Goal: Task Accomplishment & Management: Use online tool/utility

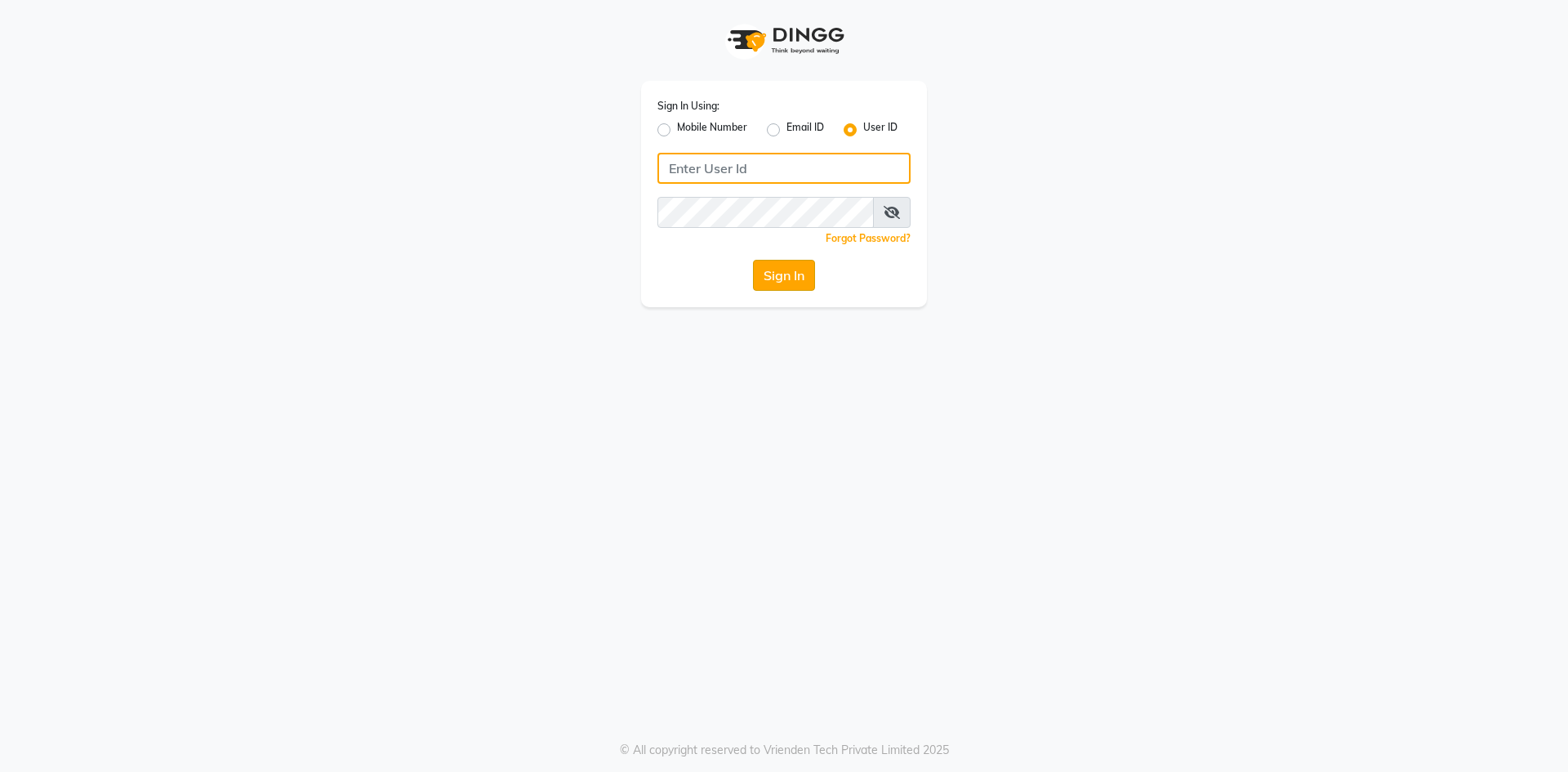
type input "e3912-01"
click at [794, 281] on button "Sign In" at bounding box center [784, 275] width 62 height 31
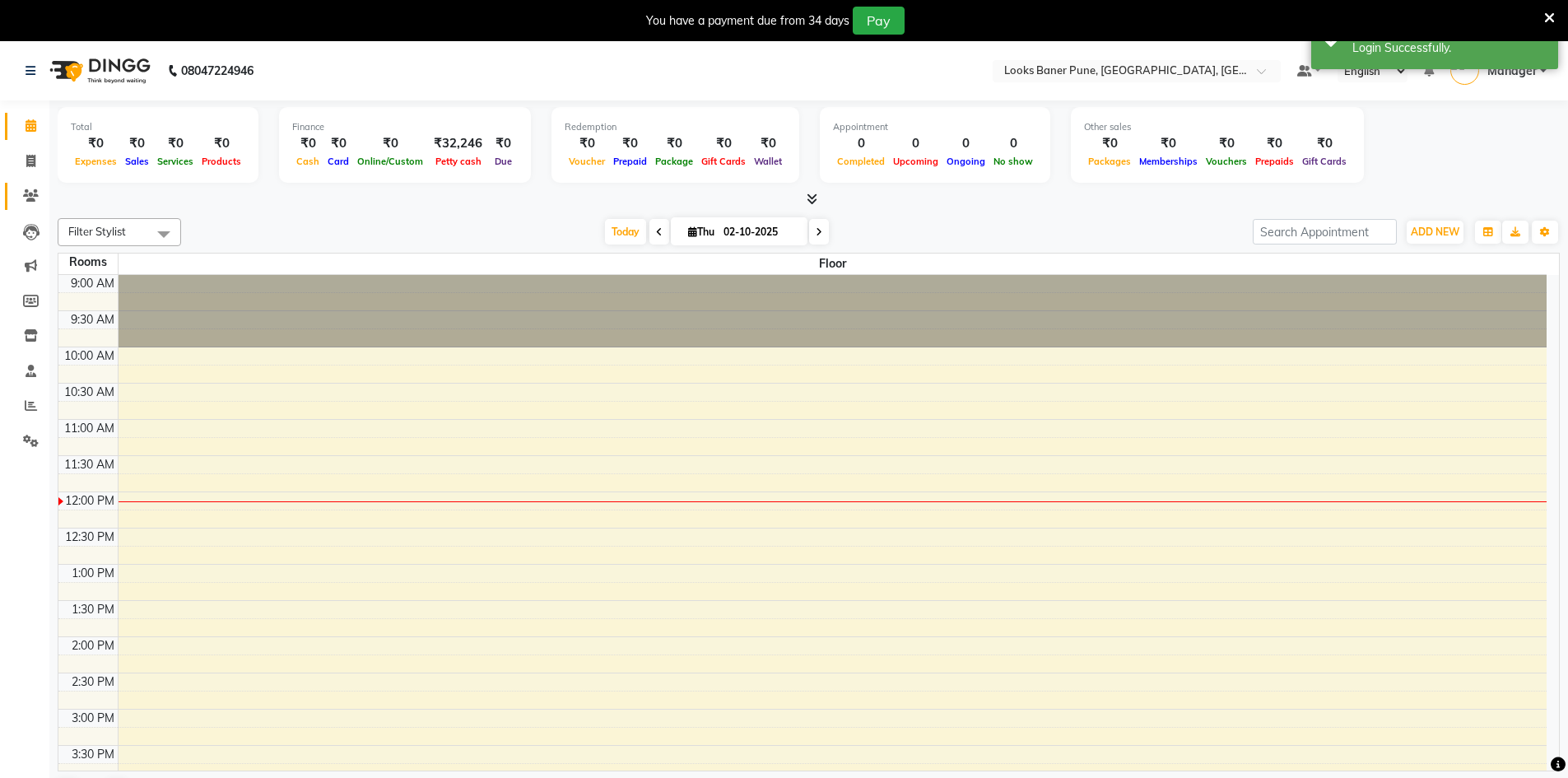
click at [30, 192] on icon at bounding box center [30, 196] width 15 height 13
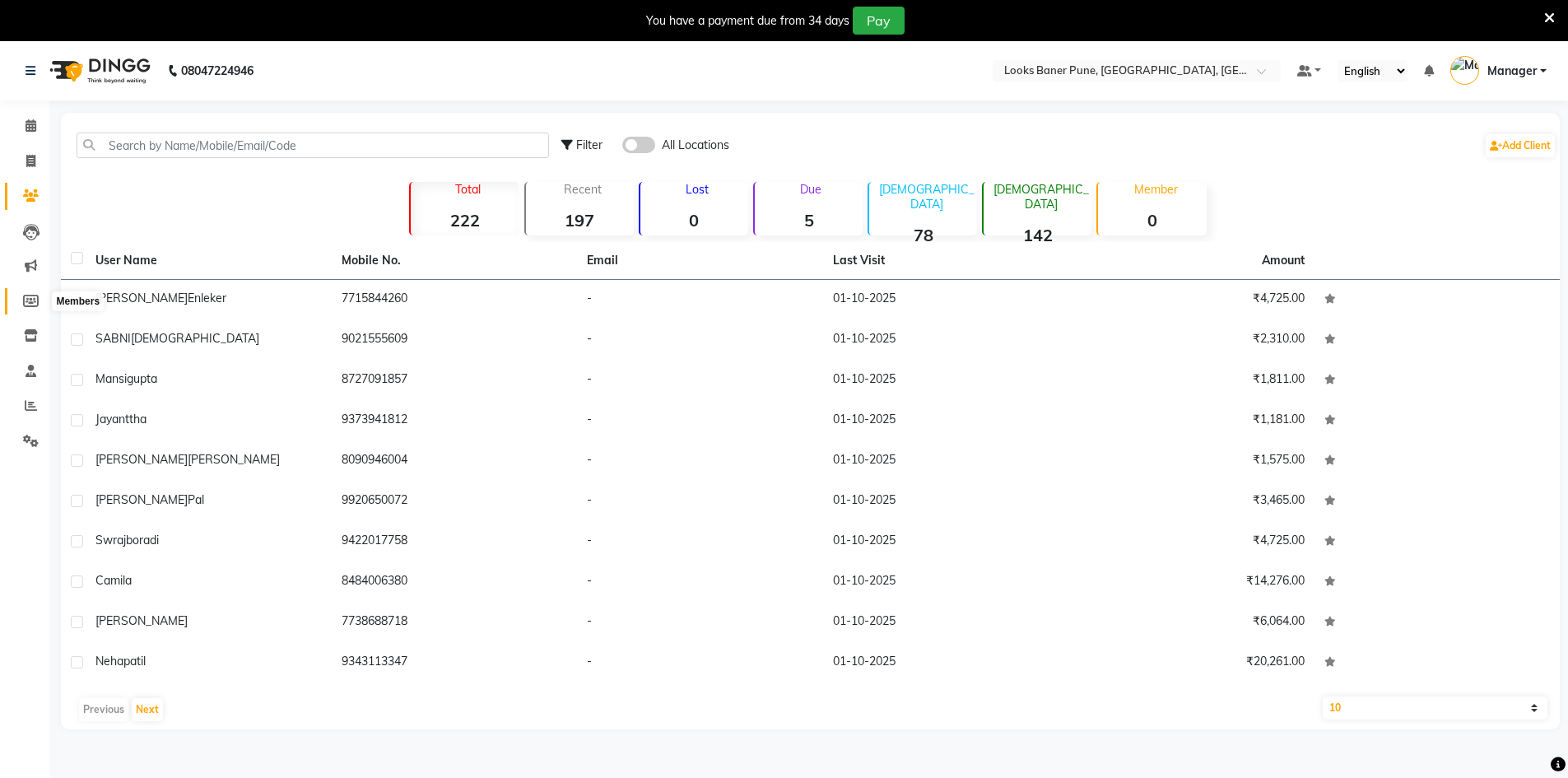
click at [28, 301] on icon at bounding box center [30, 301] width 15 height 13
select select
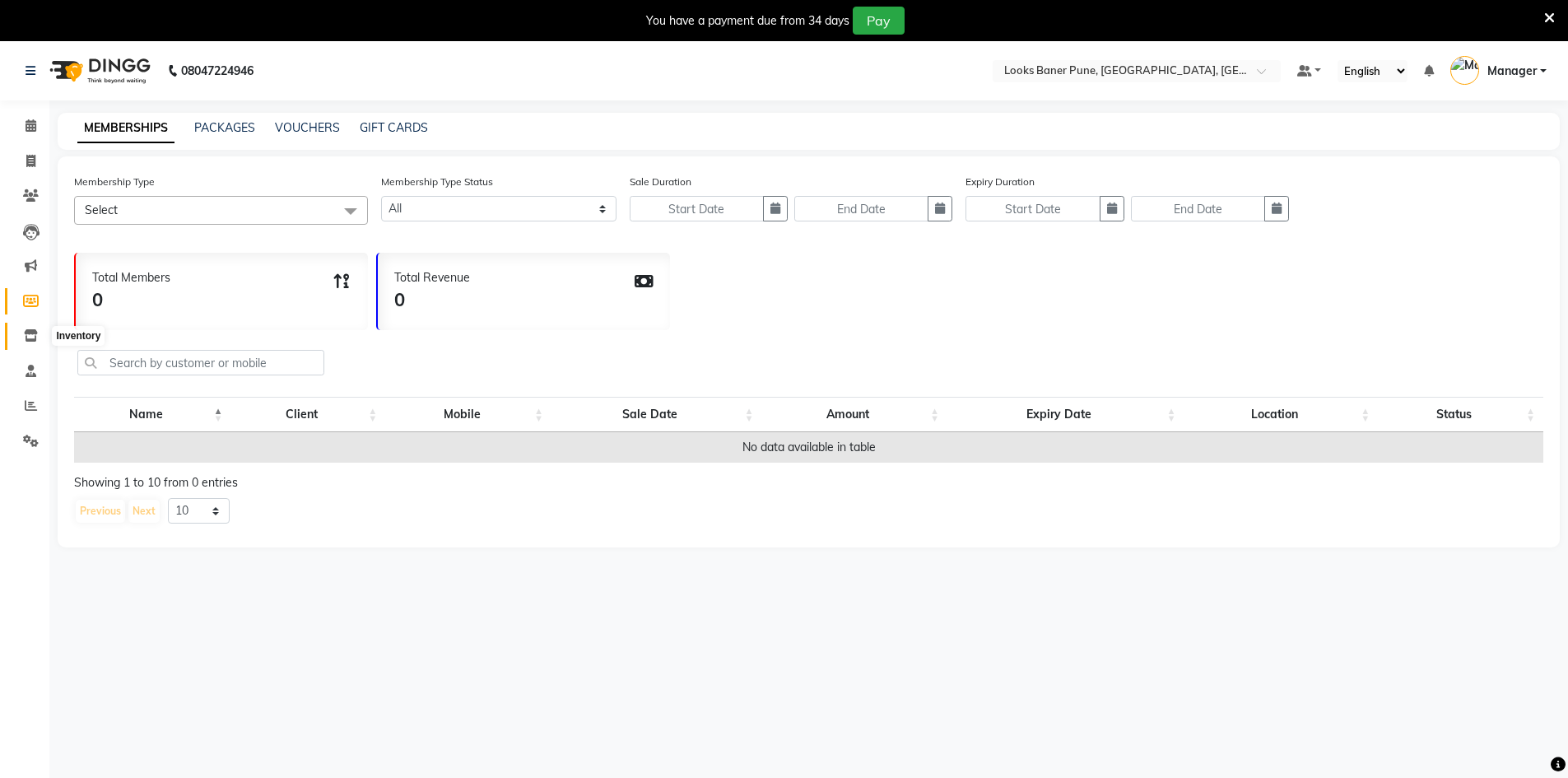
click at [24, 331] on span at bounding box center [31, 336] width 29 height 19
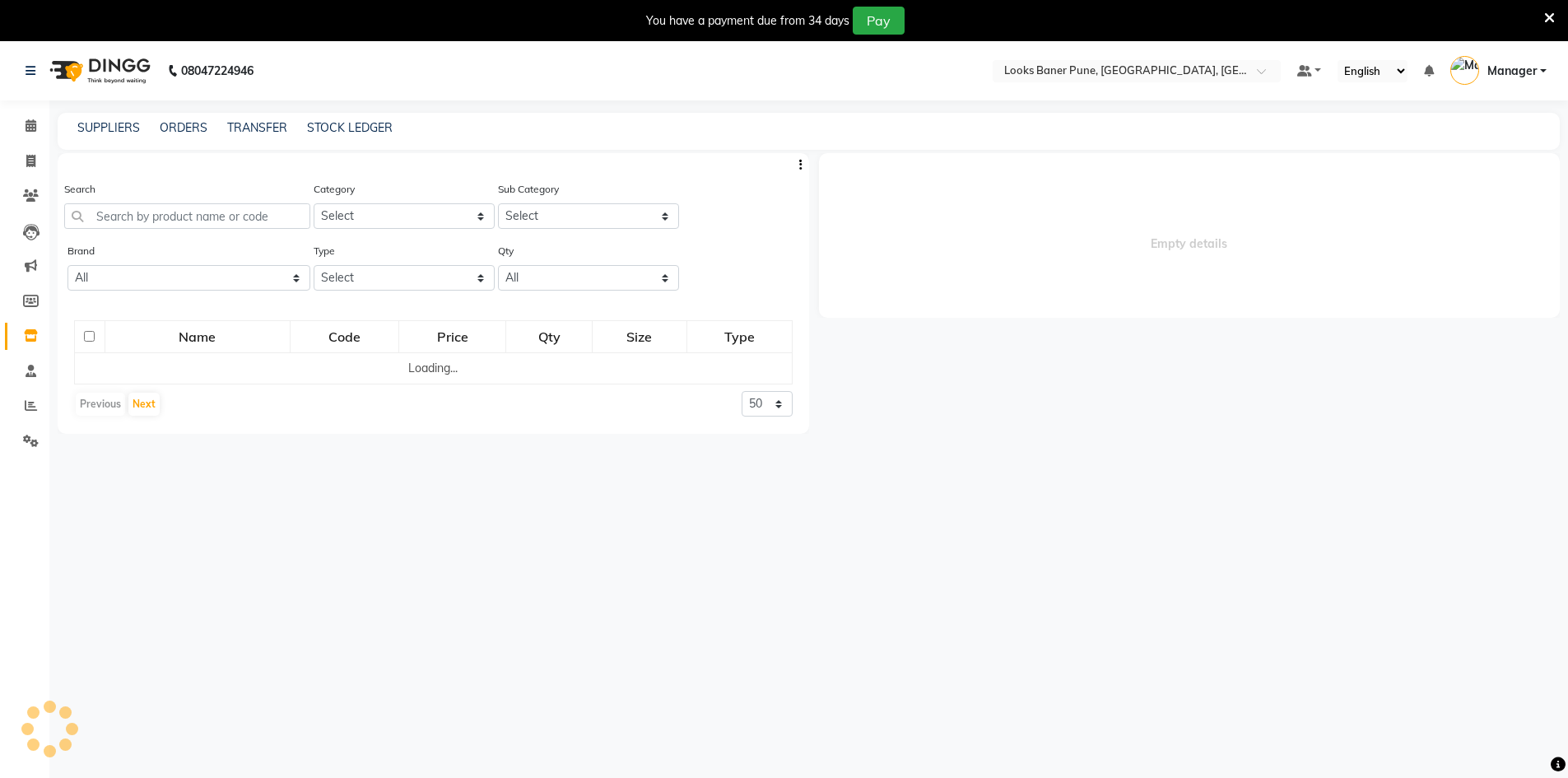
select select
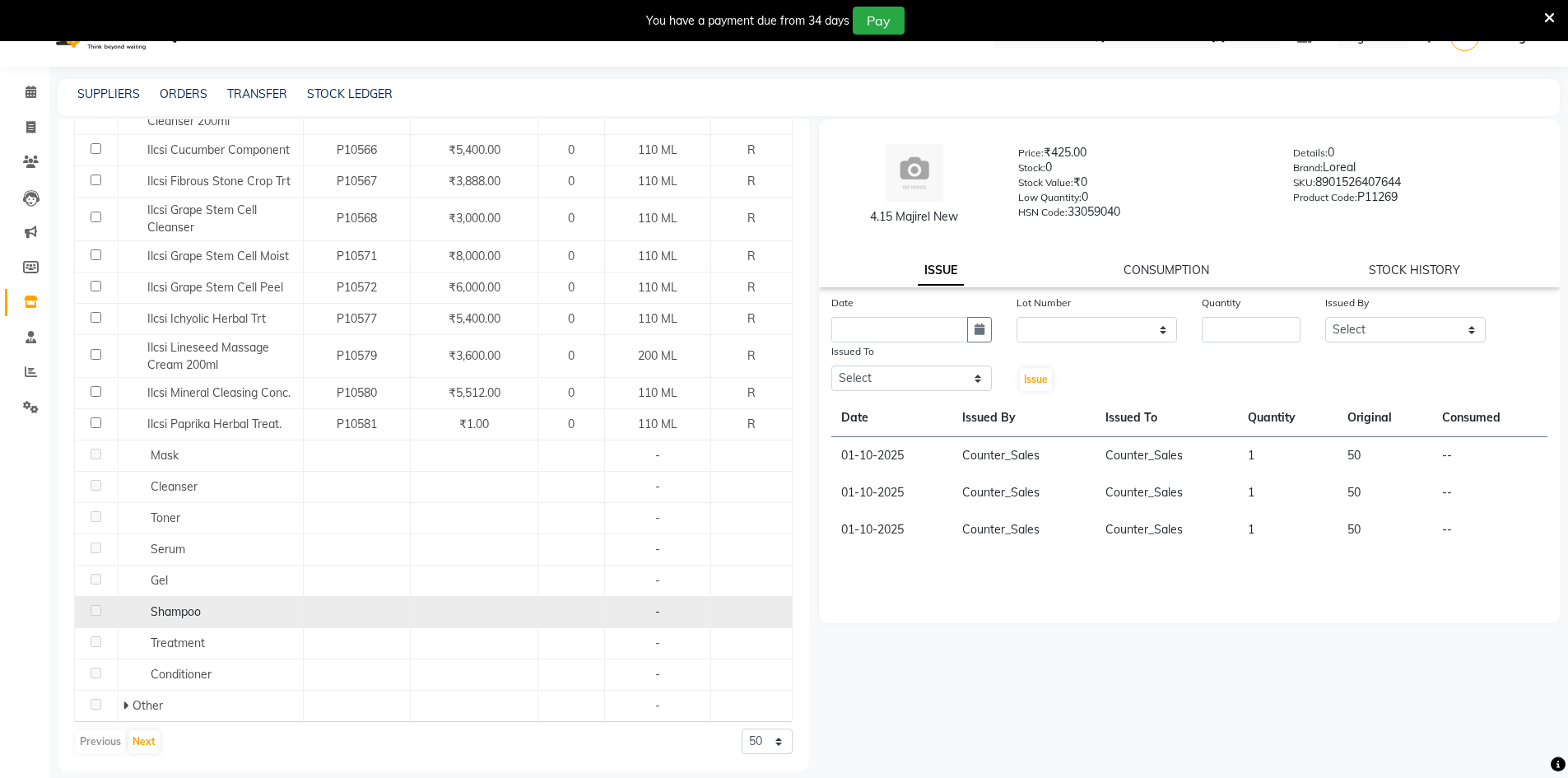
scroll to position [52, 0]
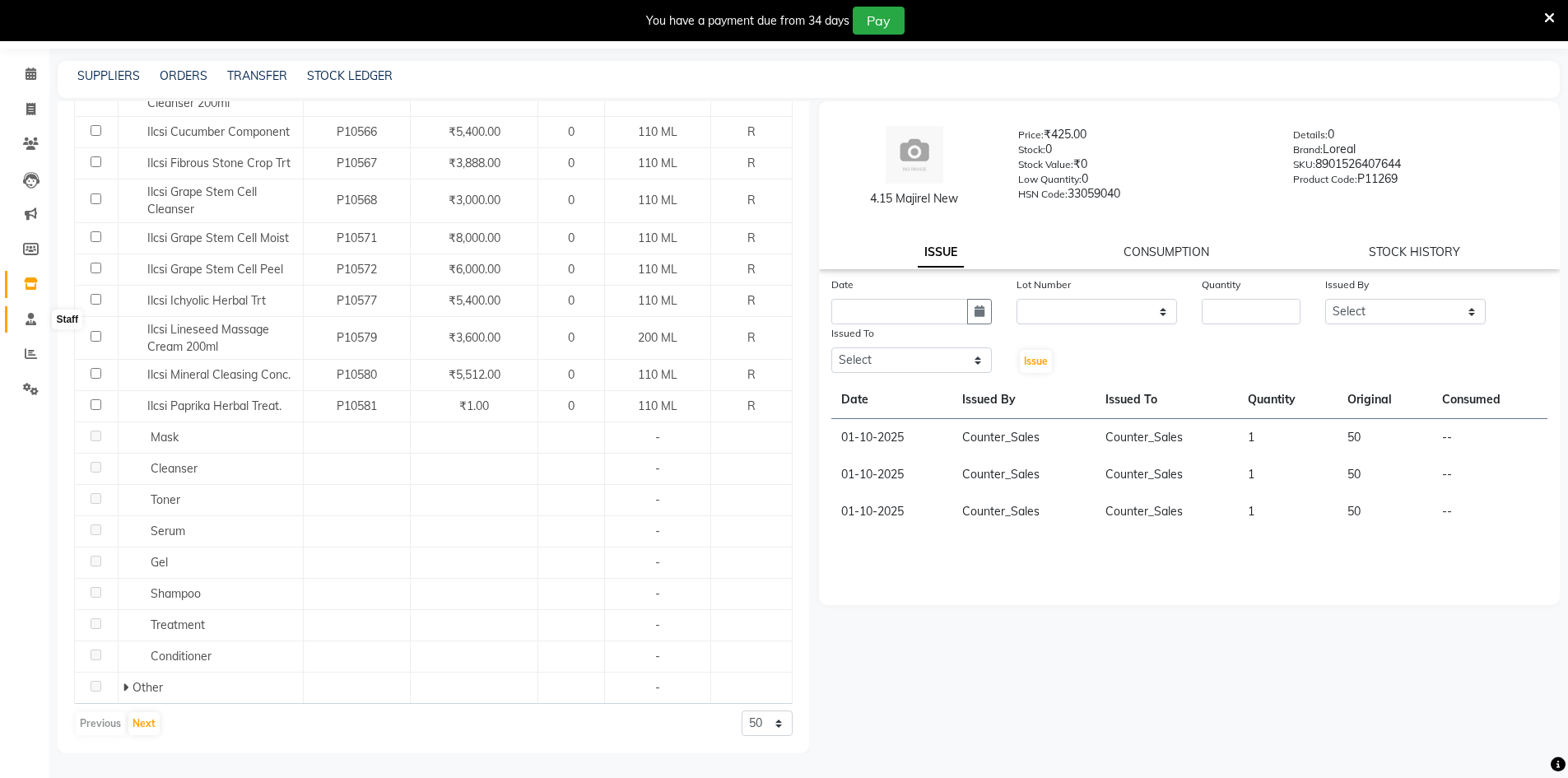
click at [36, 323] on icon at bounding box center [31, 319] width 11 height 13
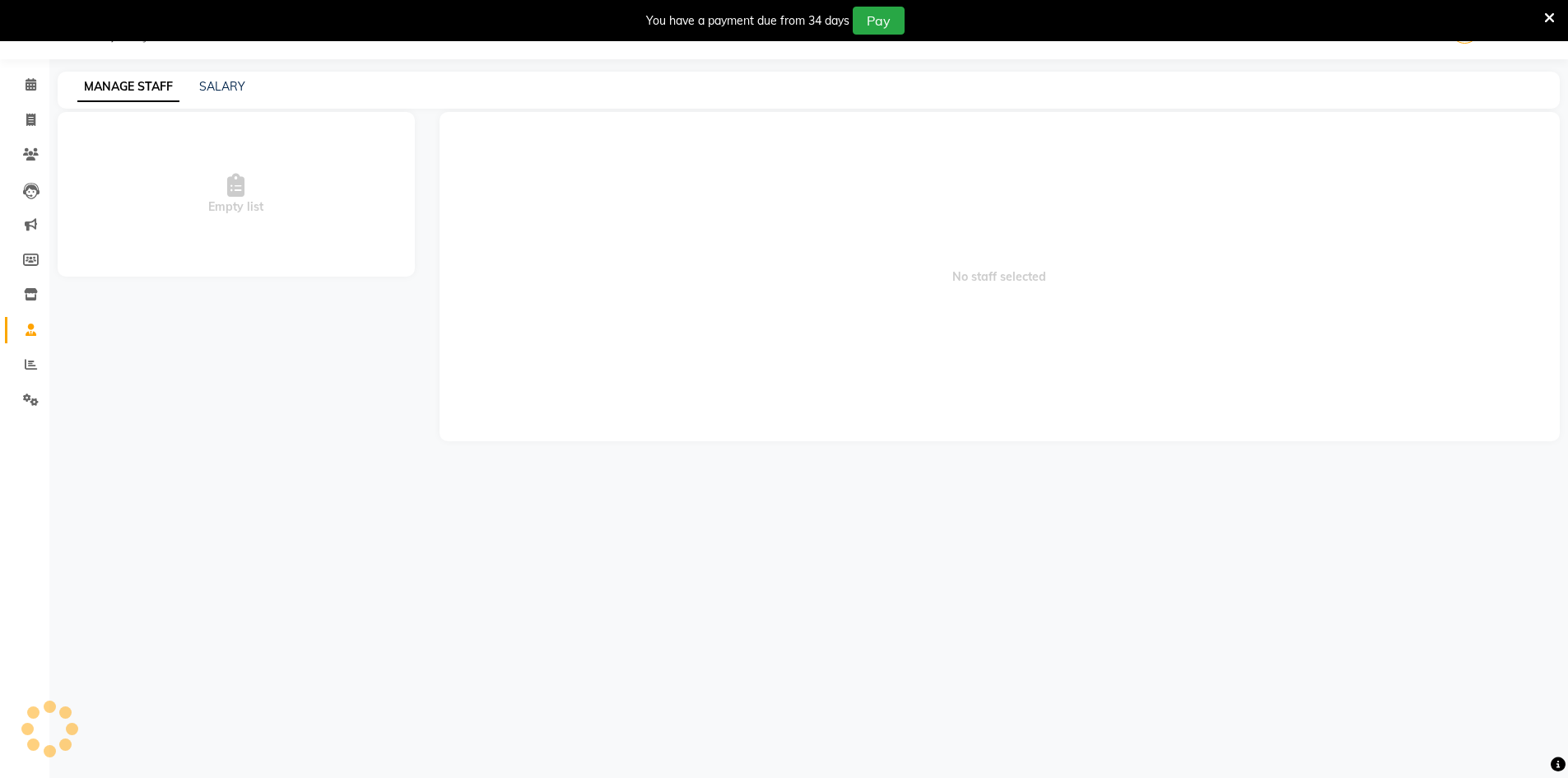
scroll to position [41, 0]
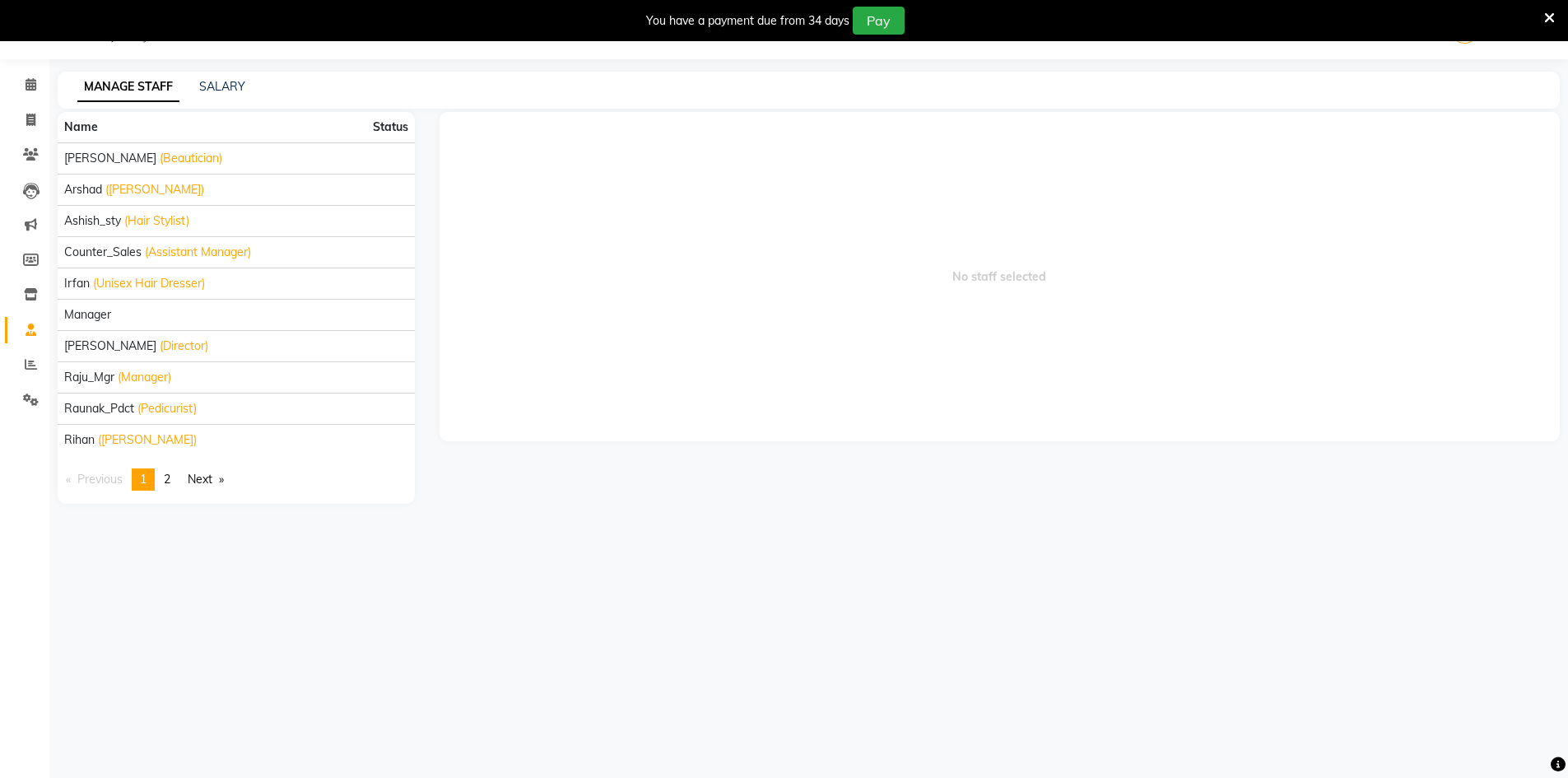
click at [170, 479] on span "2" at bounding box center [167, 479] width 6 height 15
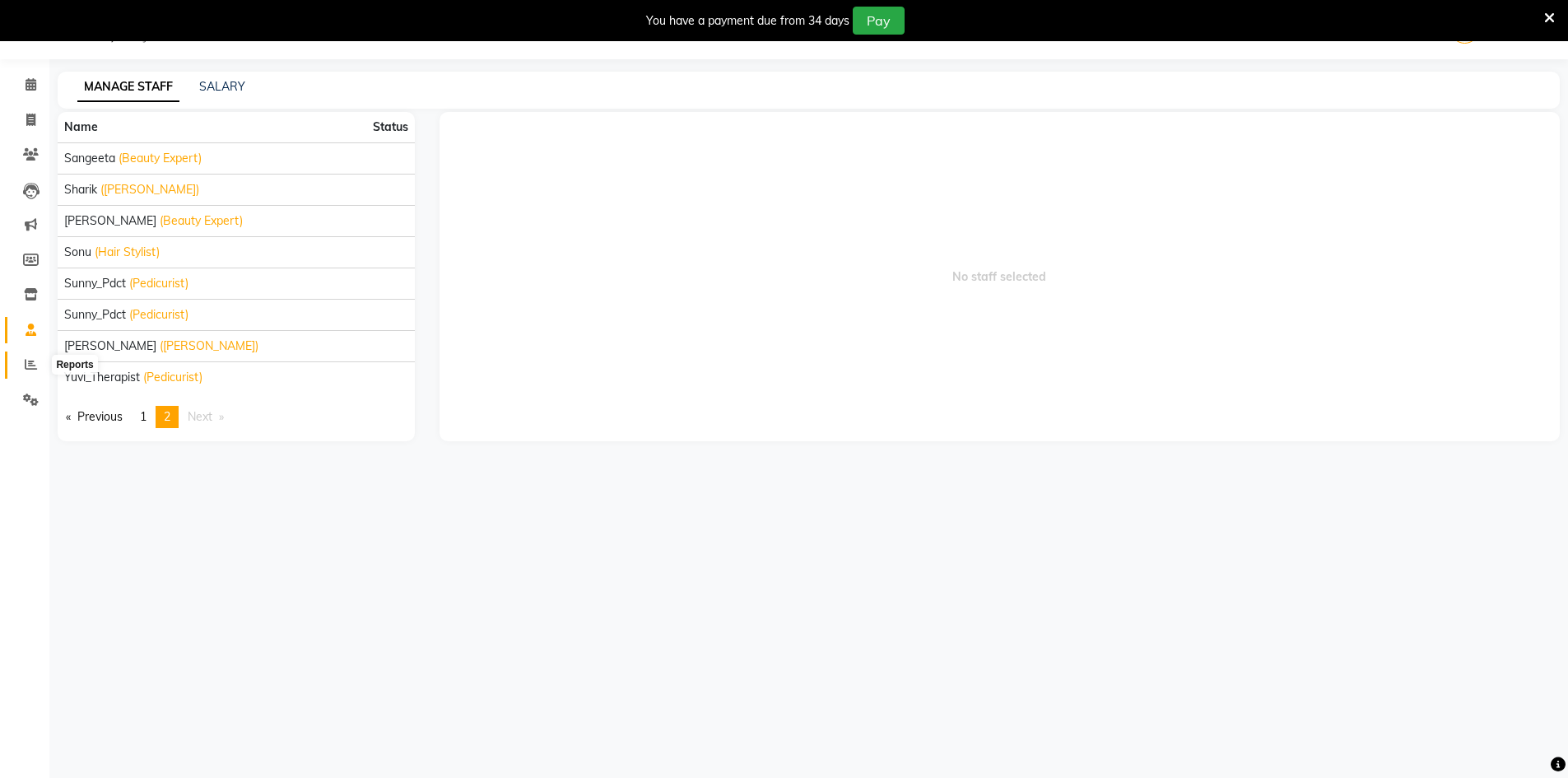
click at [34, 368] on icon at bounding box center [31, 365] width 13 height 13
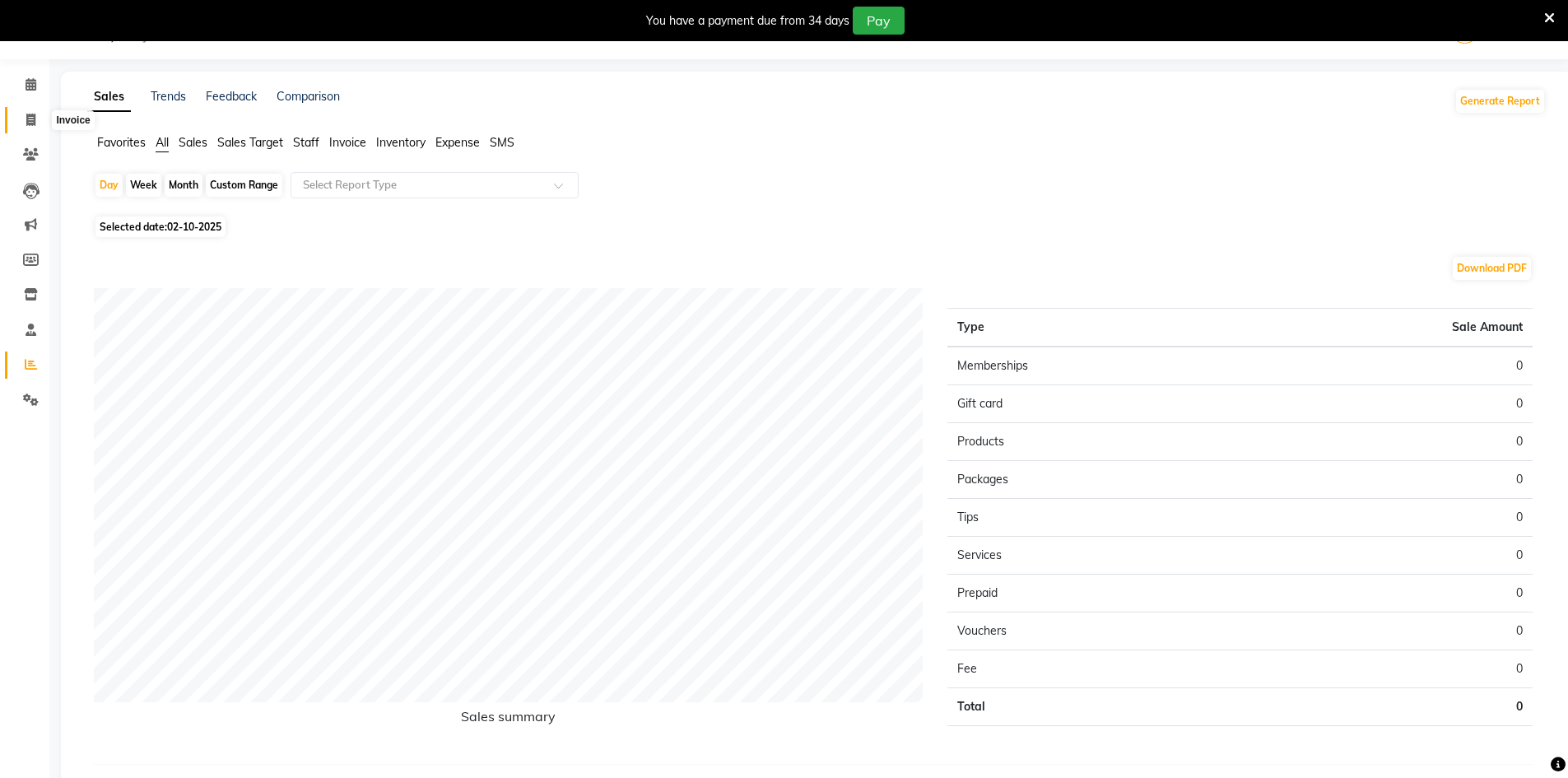
click at [36, 126] on span at bounding box center [31, 120] width 29 height 19
select select "8917"
select select "service"
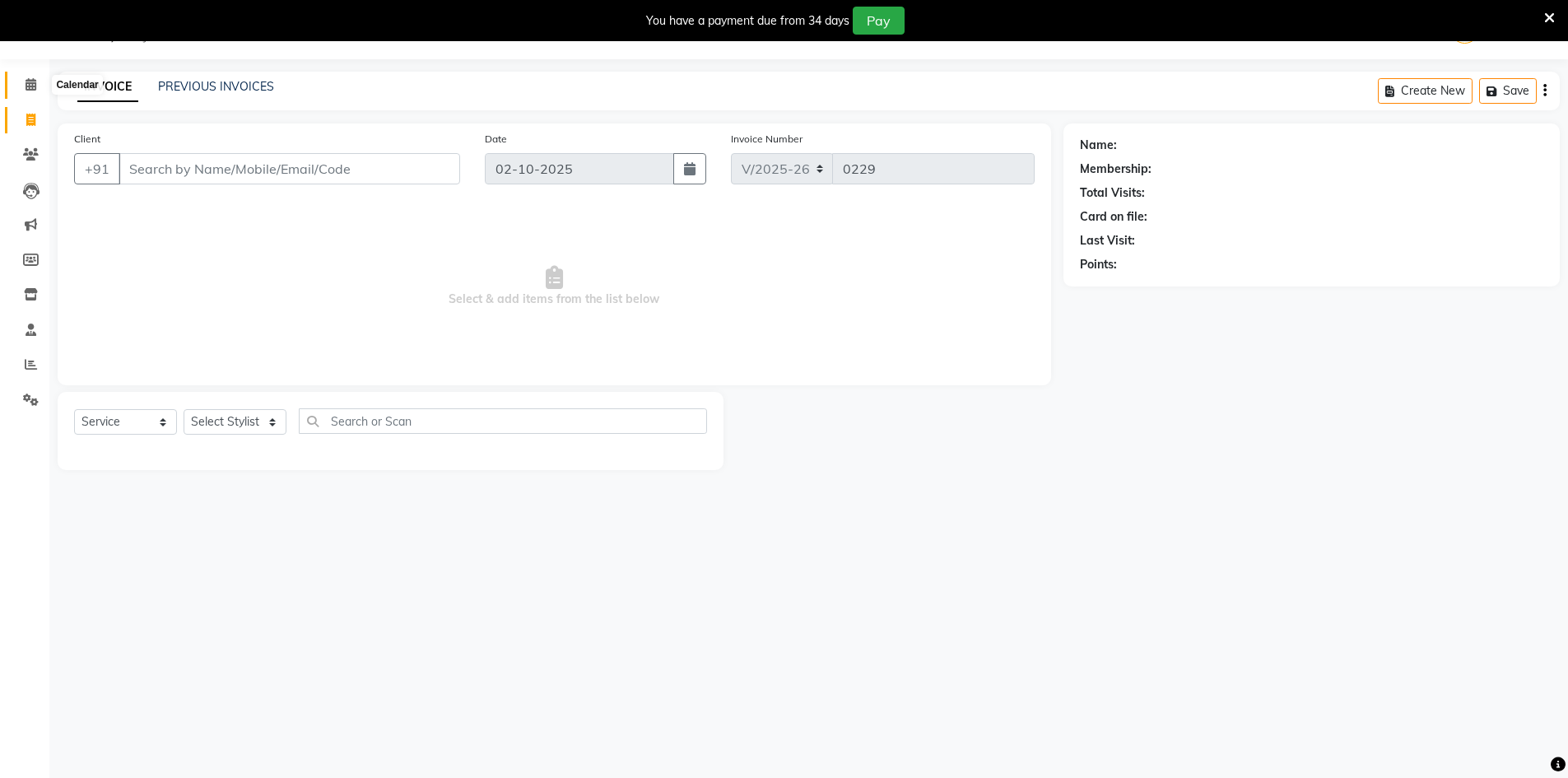
click at [36, 86] on icon at bounding box center [31, 85] width 11 height 13
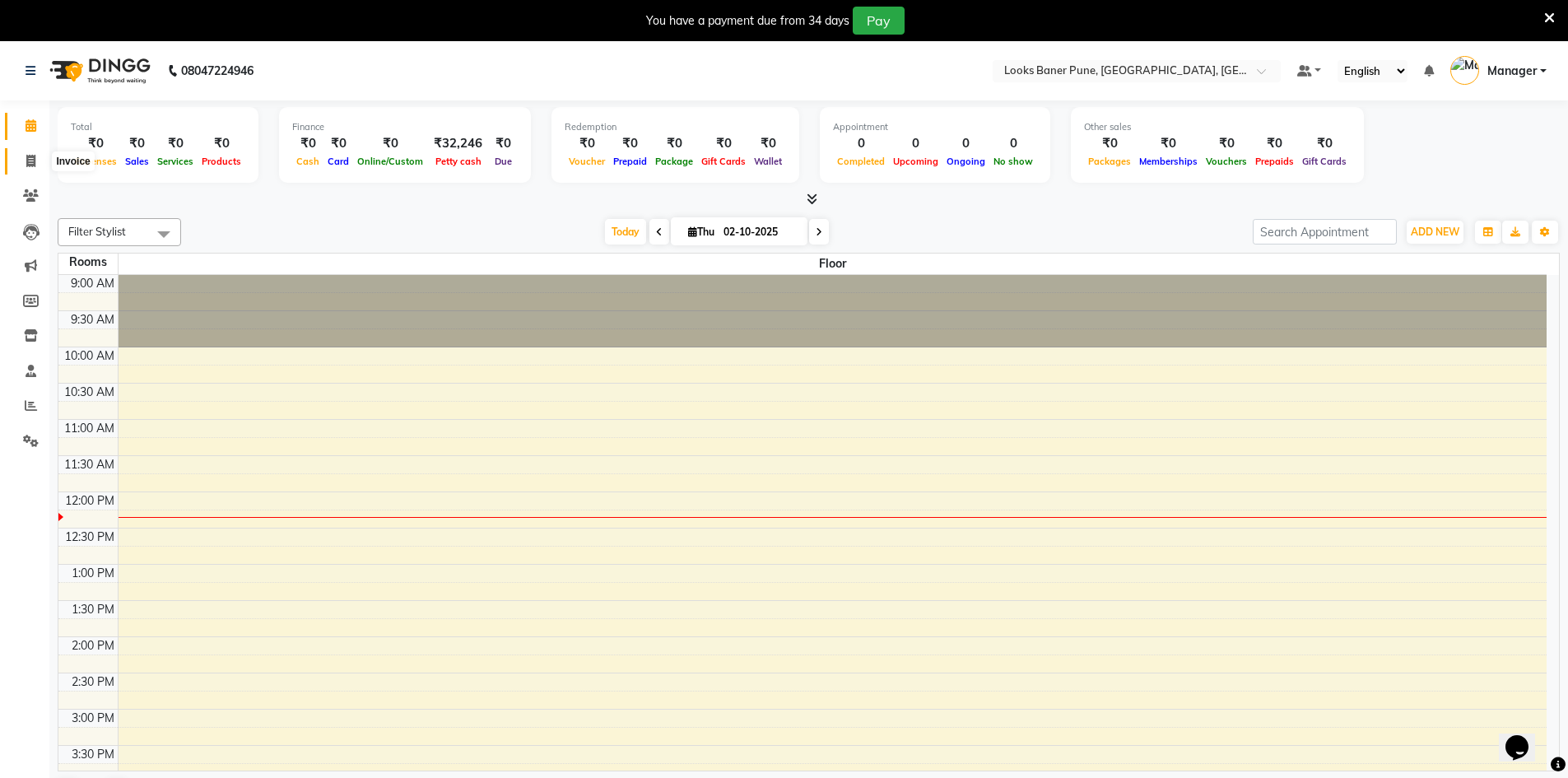
click at [29, 159] on icon at bounding box center [31, 161] width 9 height 13
select select "service"
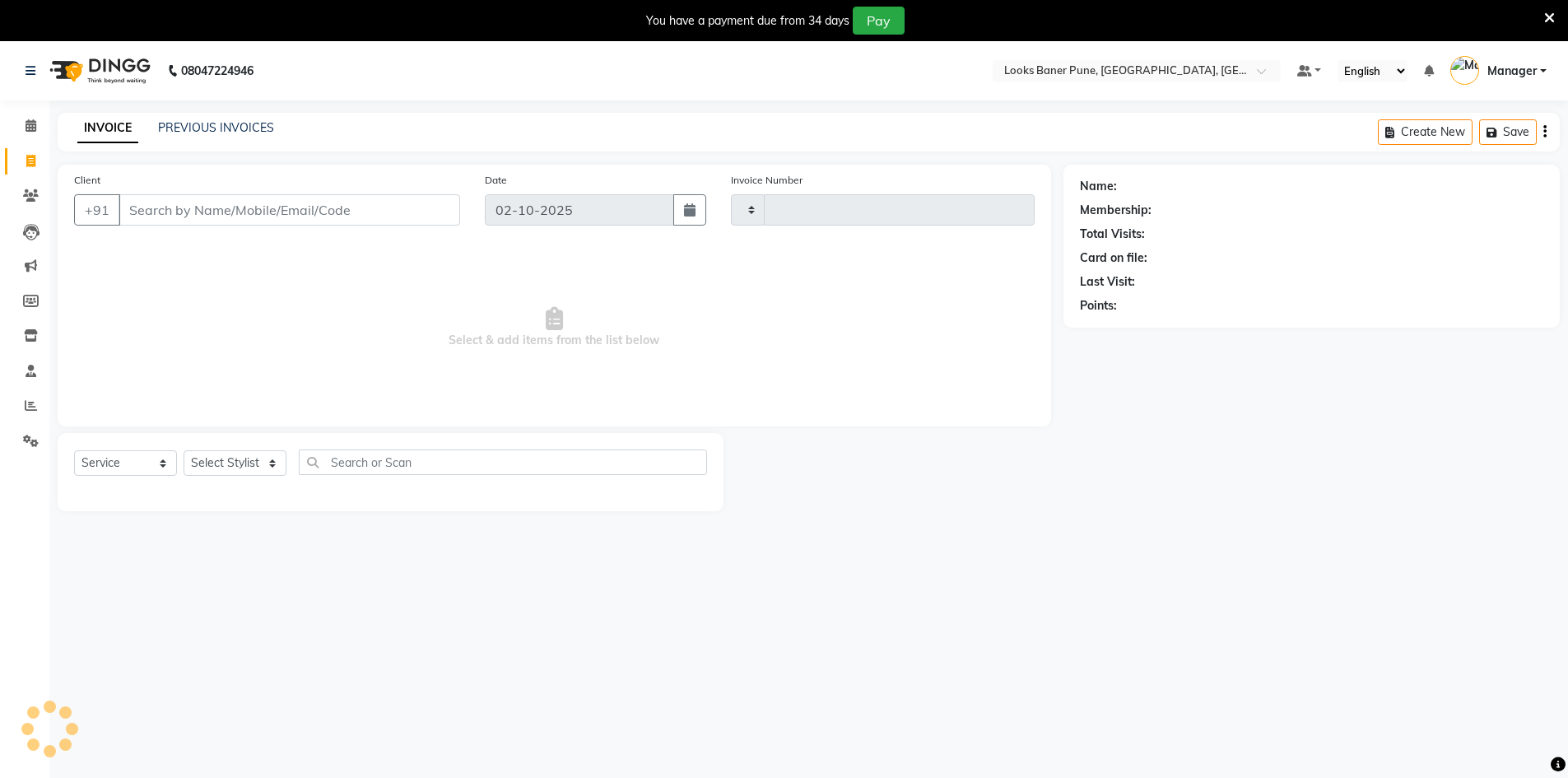
type input "0229"
select select "8917"
click at [131, 206] on input "Client" at bounding box center [289, 210] width 342 height 31
type input "7798235831"
click at [406, 213] on span "Add Client" at bounding box center [418, 210] width 65 height 16
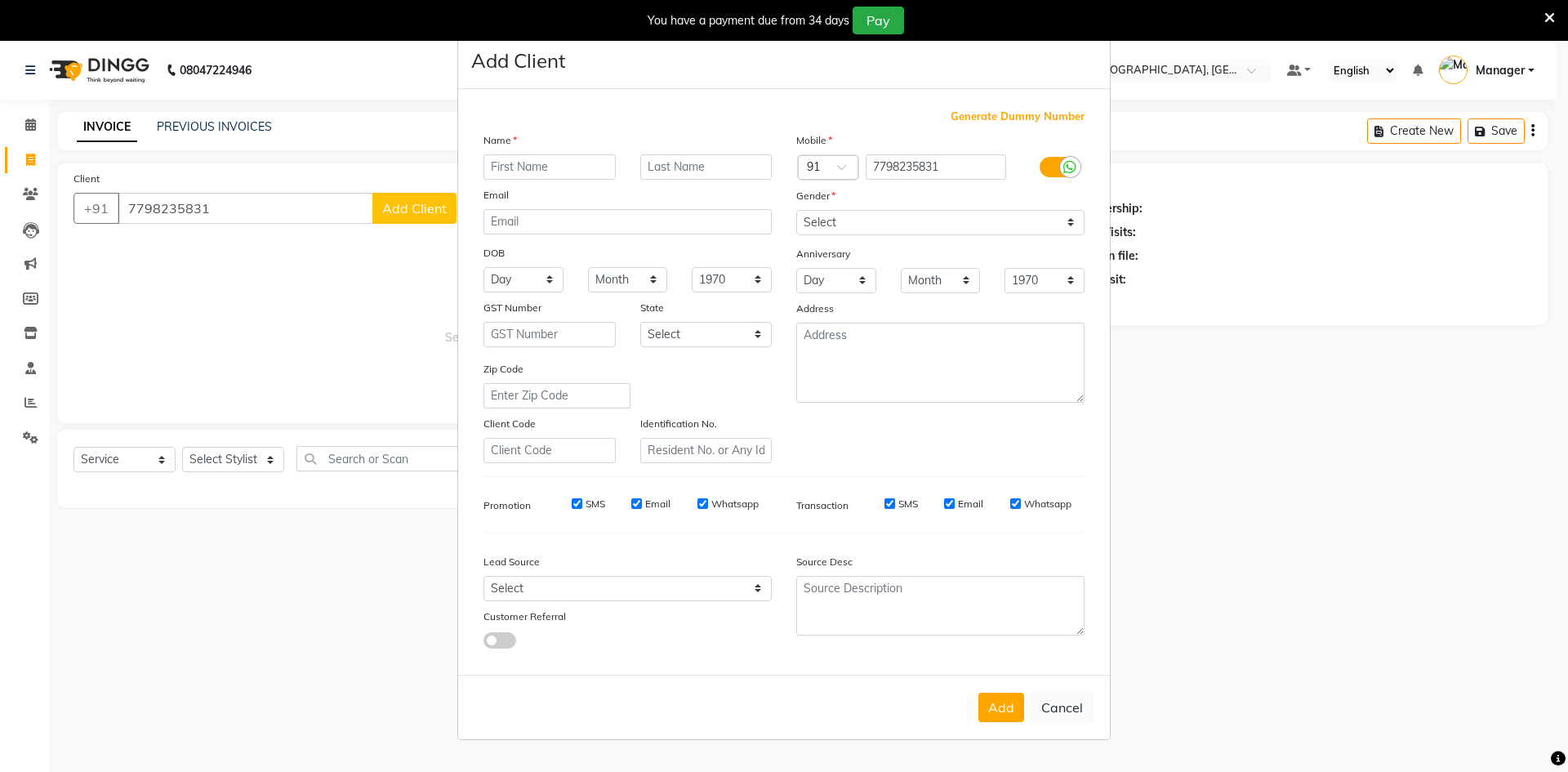
click at [530, 167] on input "text" at bounding box center [549, 167] width 132 height 25
type input "p-ranav"
click at [706, 166] on input "text" at bounding box center [707, 167] width 132 height 25
type input "m"
drag, startPoint x: 1076, startPoint y: 223, endPoint x: 1068, endPoint y: 226, distance: 8.5
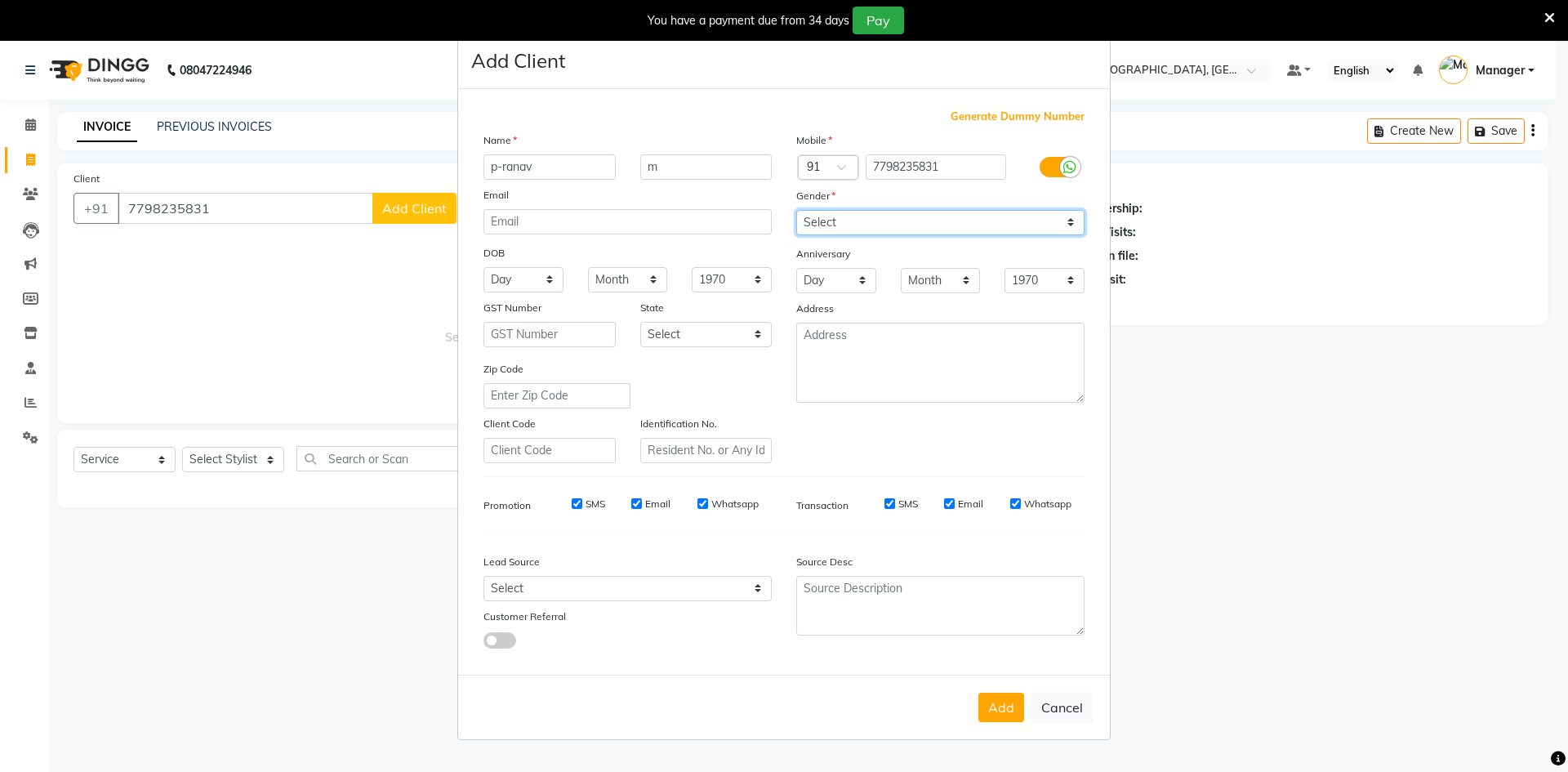
click at [1077, 223] on select "Select [DEMOGRAPHIC_DATA] [DEMOGRAPHIC_DATA] Other Prefer Not To Say" at bounding box center [940, 223] width 289 height 25
select select "[DEMOGRAPHIC_DATA]"
click at [796, 210] on select "Select [DEMOGRAPHIC_DATA] [DEMOGRAPHIC_DATA] Other Prefer Not To Say" at bounding box center [940, 223] width 289 height 25
click at [1004, 708] on button "Add" at bounding box center [1002, 708] width 46 height 30
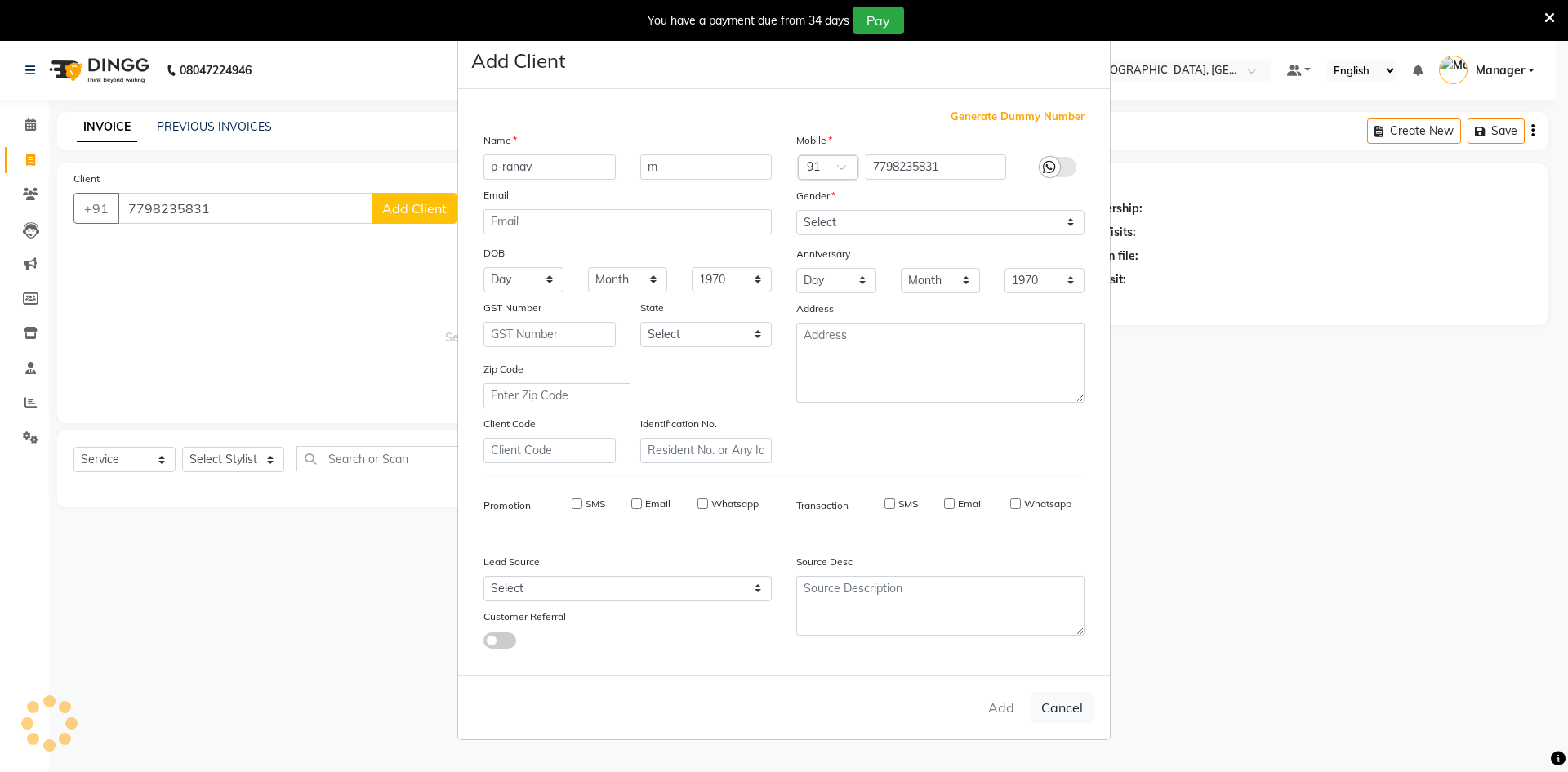
select select
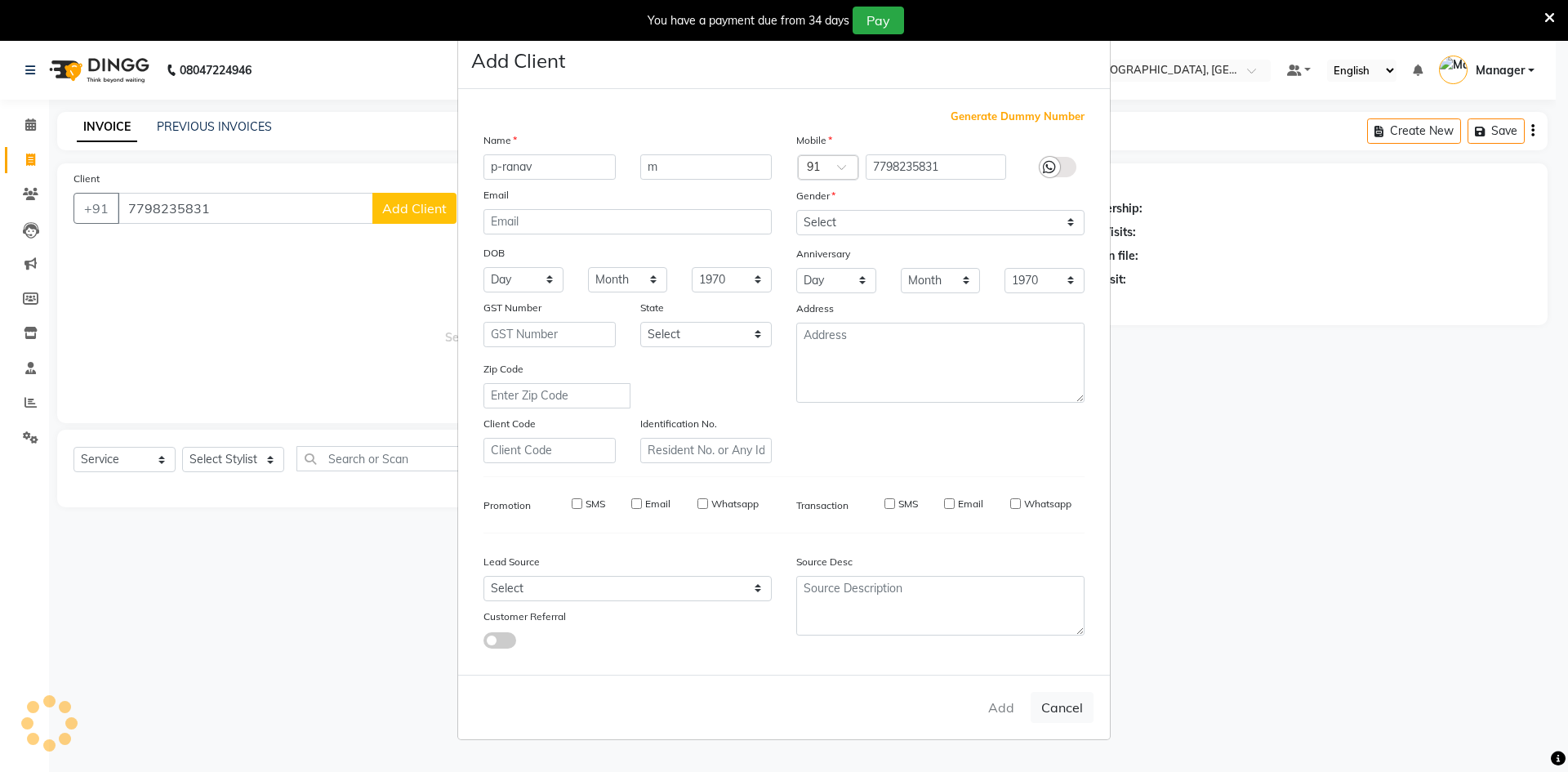
select select
checkbox input "false"
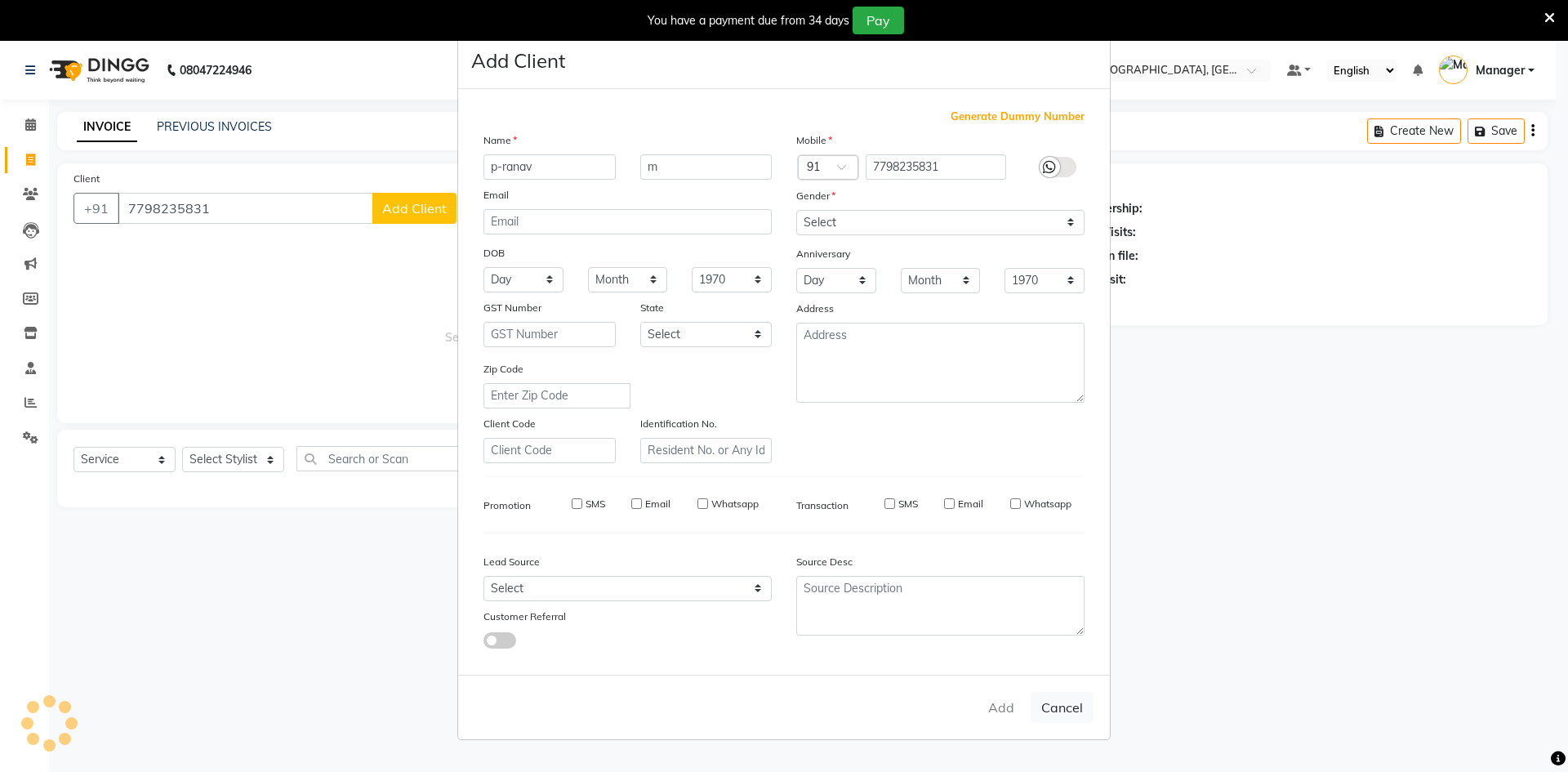
checkbox input "false"
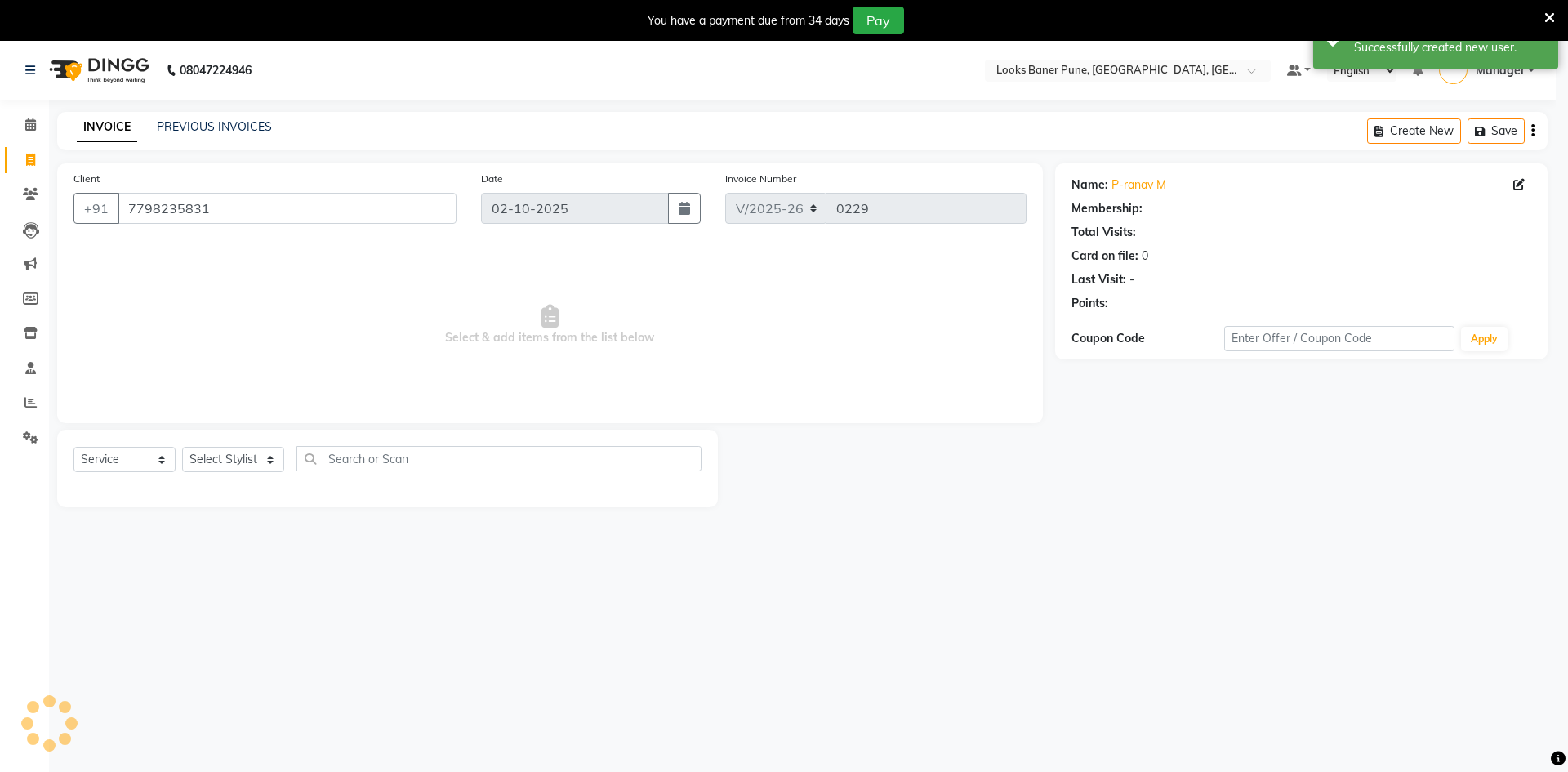
select select "1: Object"
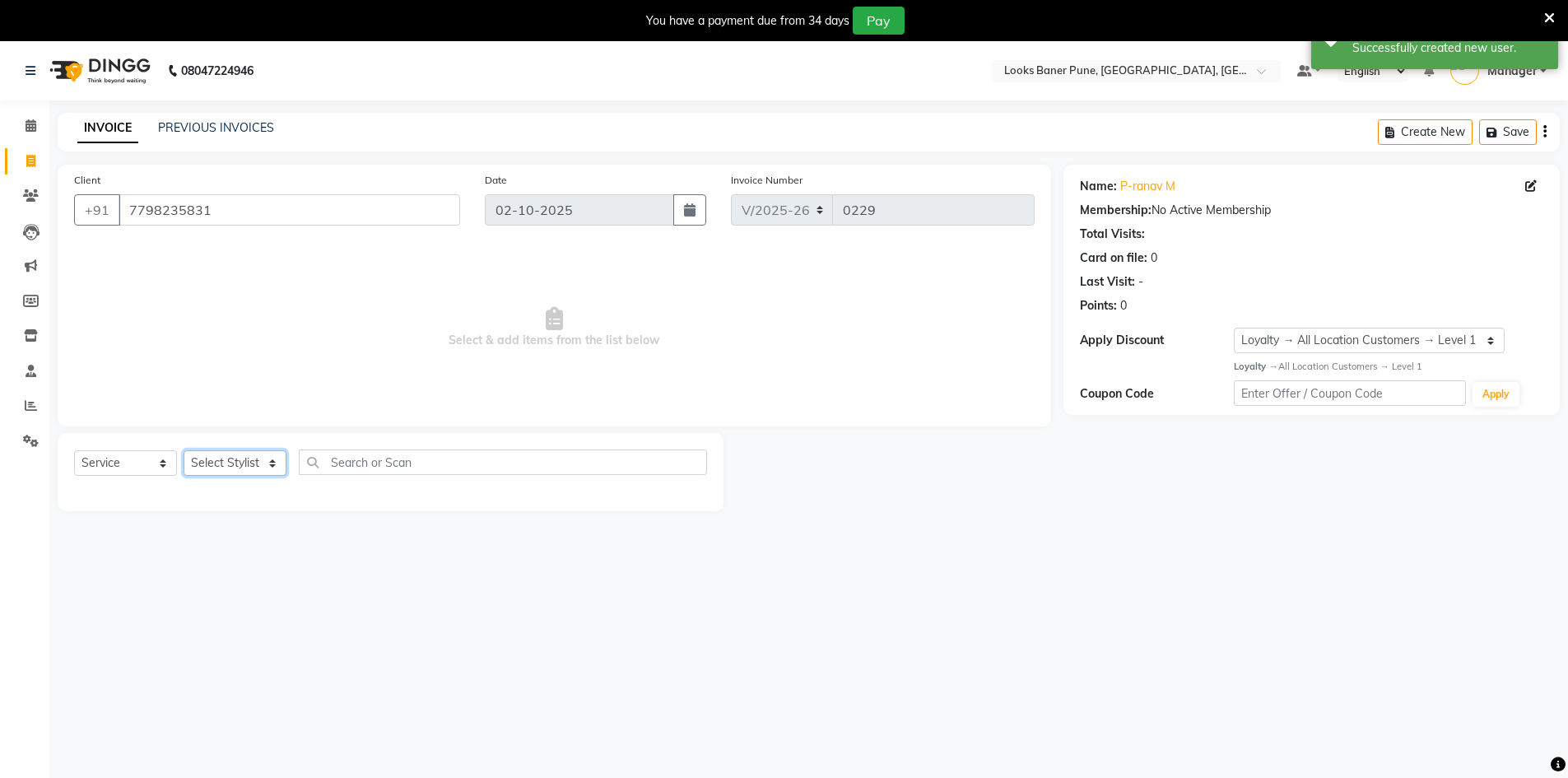
click at [275, 464] on select "Select Stylist [PERSON_NAME] Counter_Sales [PERSON_NAME] Manager [PERSON_NAME] …" at bounding box center [234, 463] width 103 height 26
select select "90864"
click at [183, 451] on select "Select Stylist [PERSON_NAME] Counter_Sales [PERSON_NAME] Manager [PERSON_NAME] …" at bounding box center [234, 463] width 103 height 26
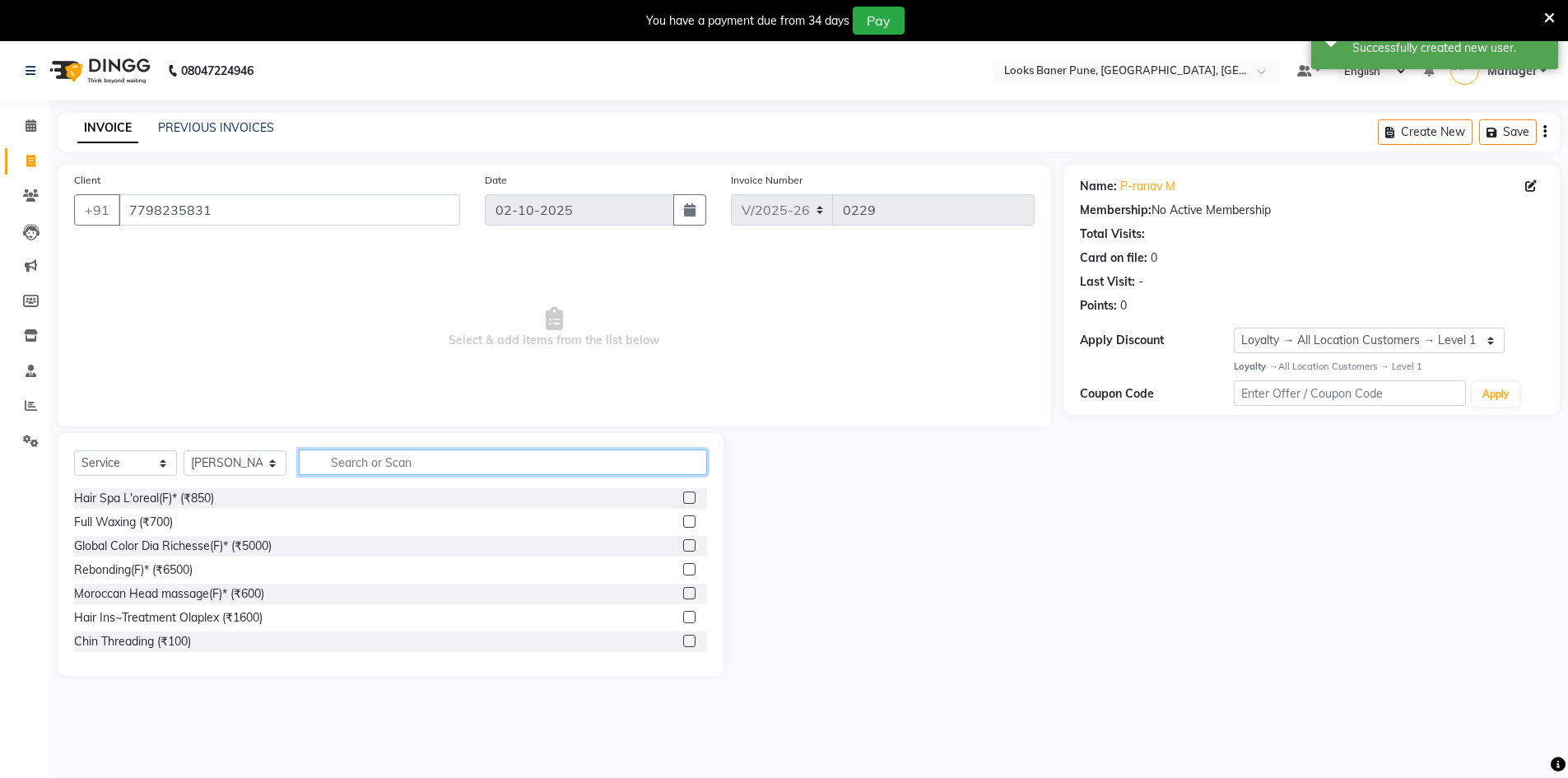
click at [336, 455] on input "text" at bounding box center [503, 462] width 408 height 26
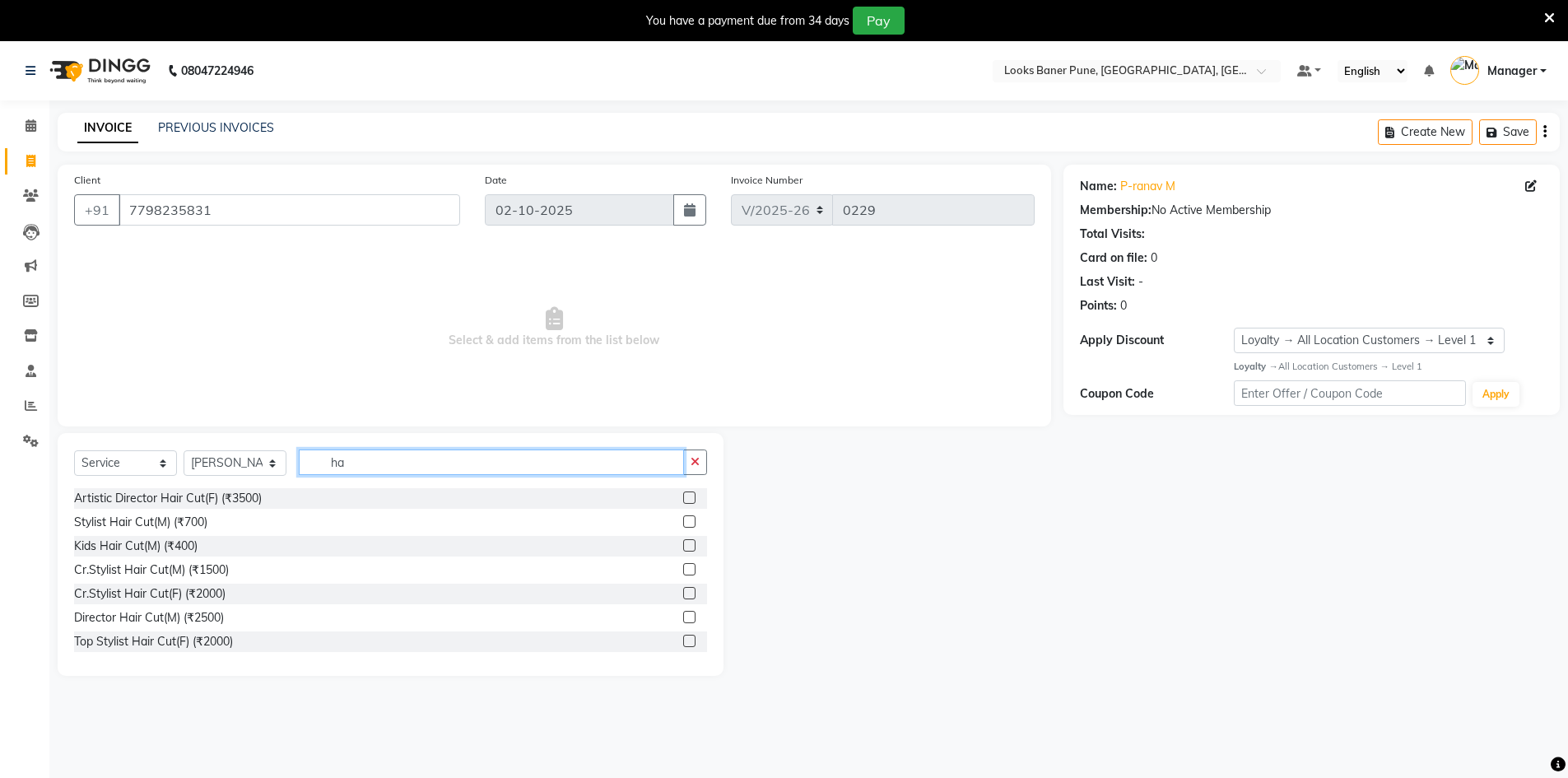
type input "h"
type input "cut"
click at [683, 550] on label at bounding box center [689, 545] width 13 height 13
click at [683, 550] on input "checkbox" at bounding box center [688, 546] width 11 height 11
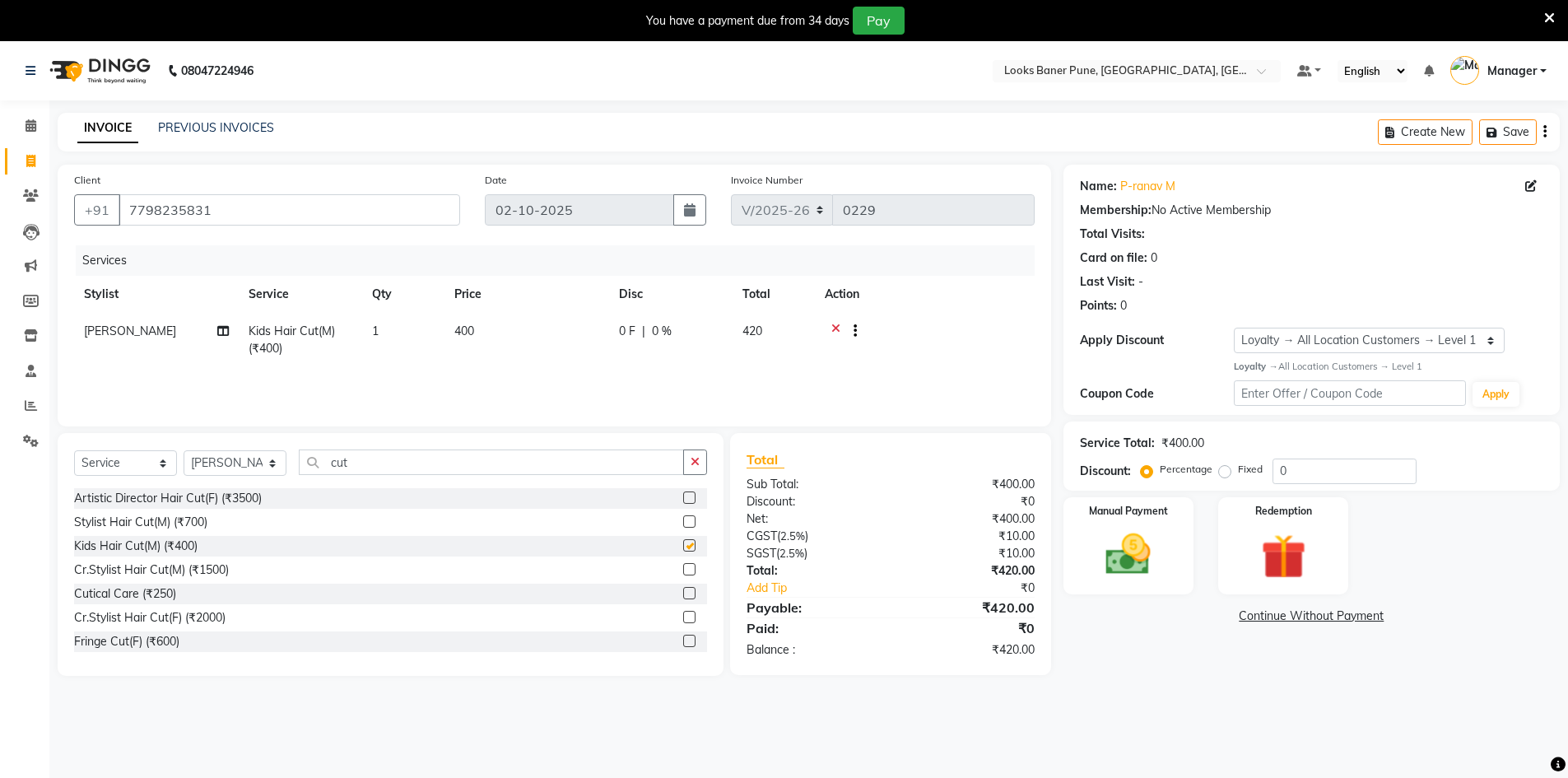
checkbox input "false"
click at [834, 330] on icon at bounding box center [836, 333] width 9 height 21
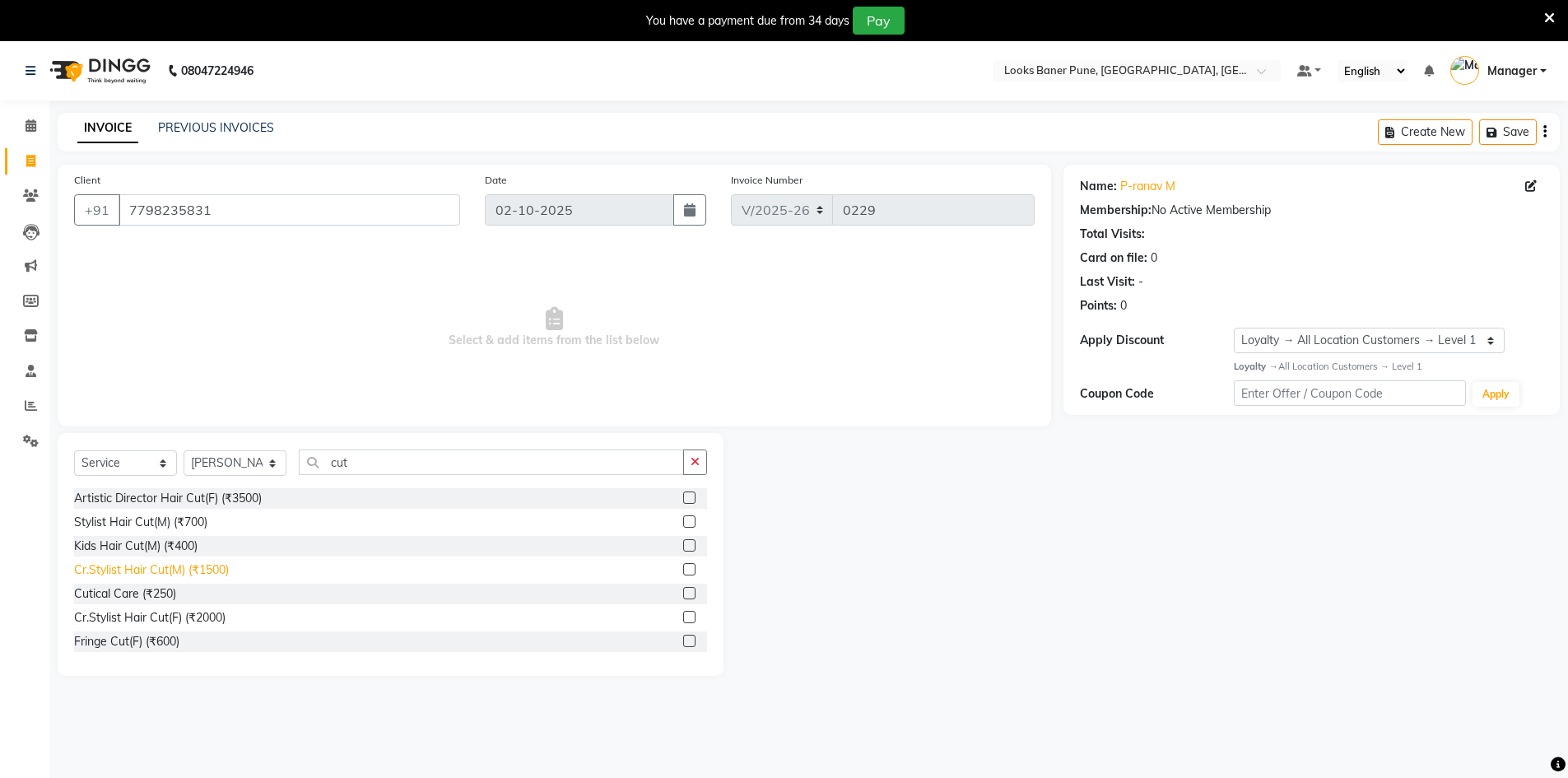
click at [222, 571] on div "Cr.Stylist Hair Cut(M) (₹1500)" at bounding box center [151, 570] width 155 height 17
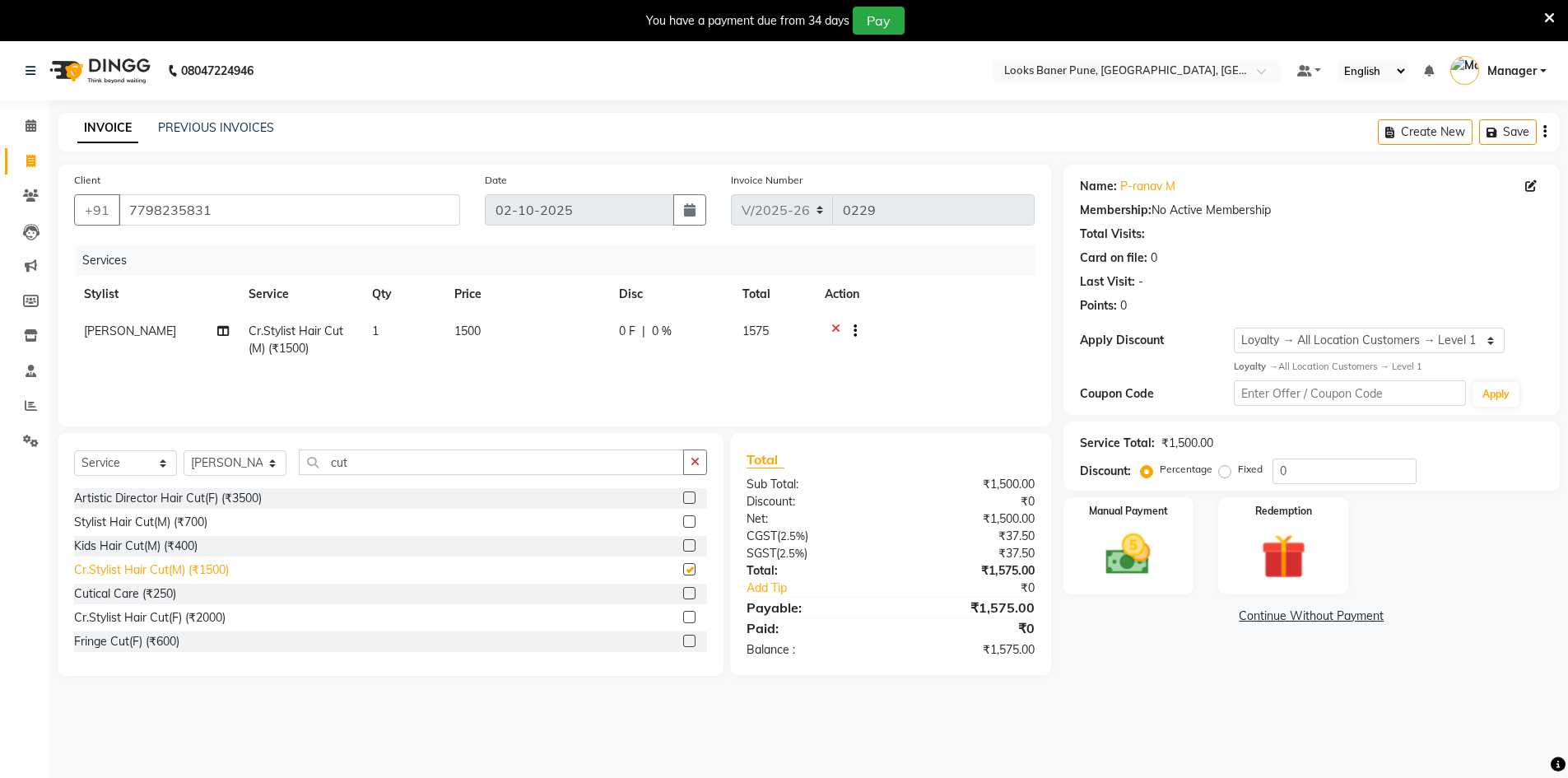
checkbox input "false"
click at [492, 334] on td "1500" at bounding box center [527, 340] width 165 height 55
select select "90864"
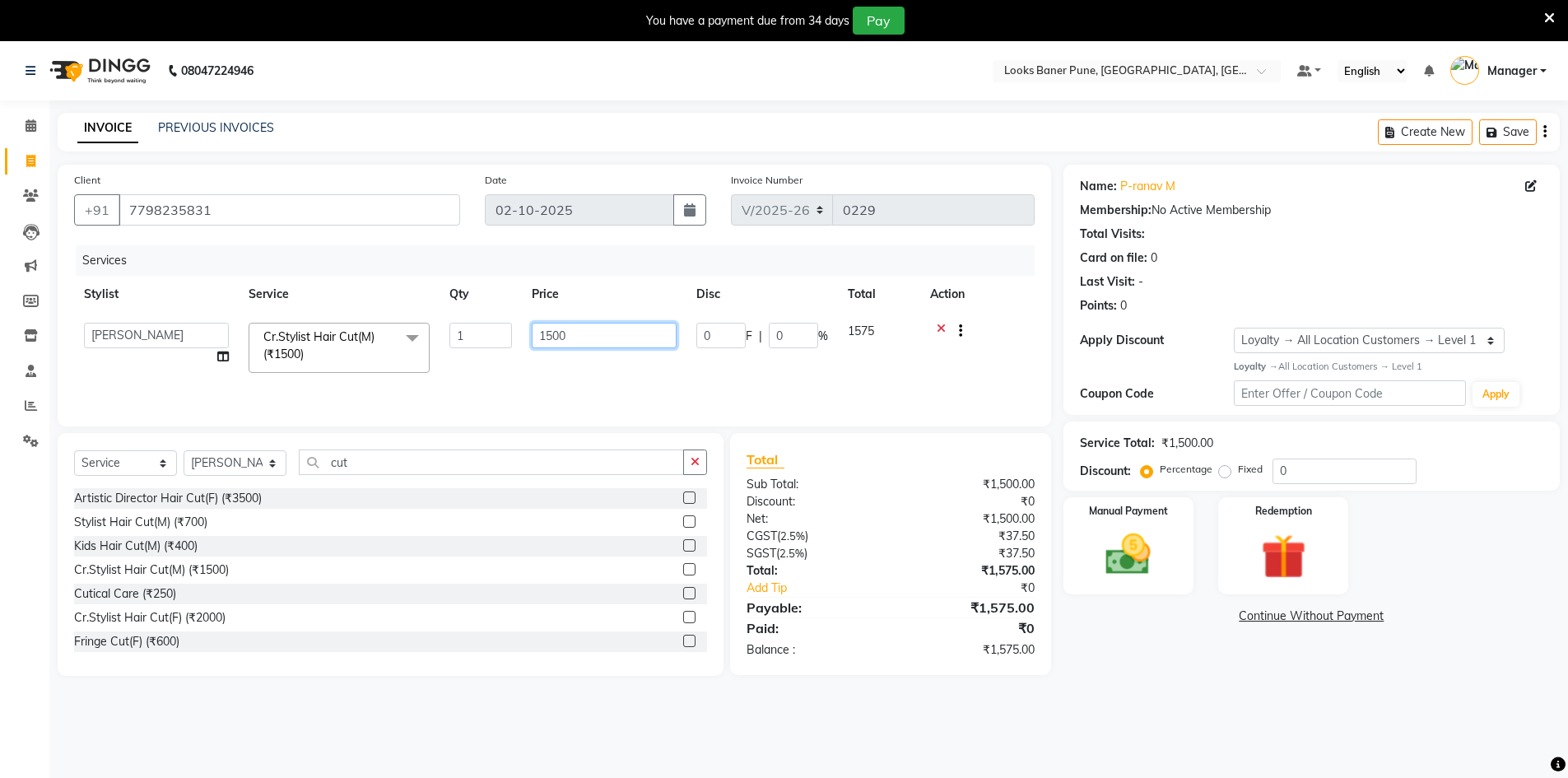
click at [629, 343] on input "1500" at bounding box center [603, 336] width 145 height 26
type input "1"
type input "1000"
click at [1312, 473] on input "0" at bounding box center [1345, 472] width 144 height 26
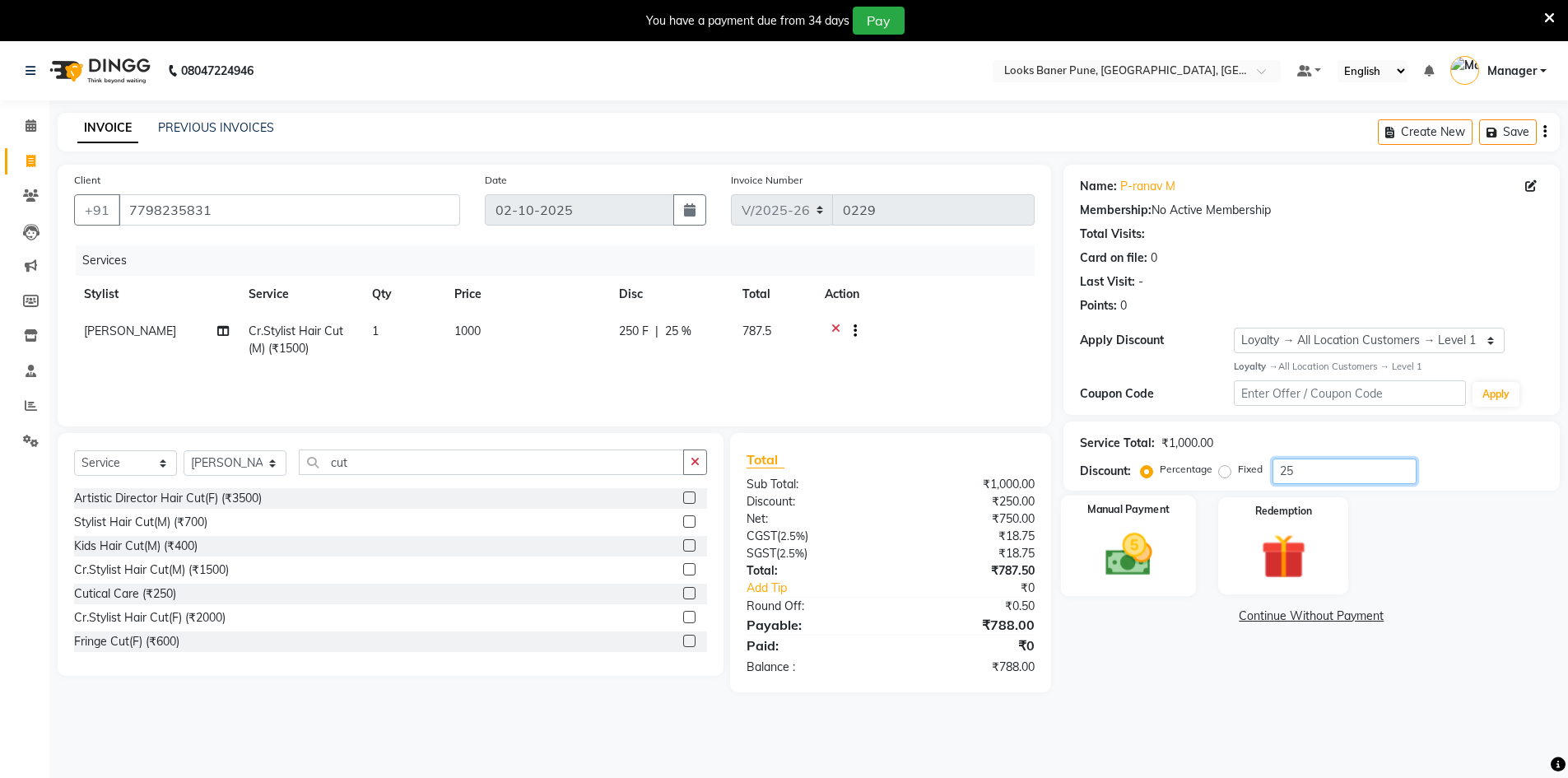
type input "25"
drag, startPoint x: 1161, startPoint y: 556, endPoint x: 1166, endPoint y: 542, distance: 14.9
click at [1162, 555] on img at bounding box center [1128, 555] width 76 height 54
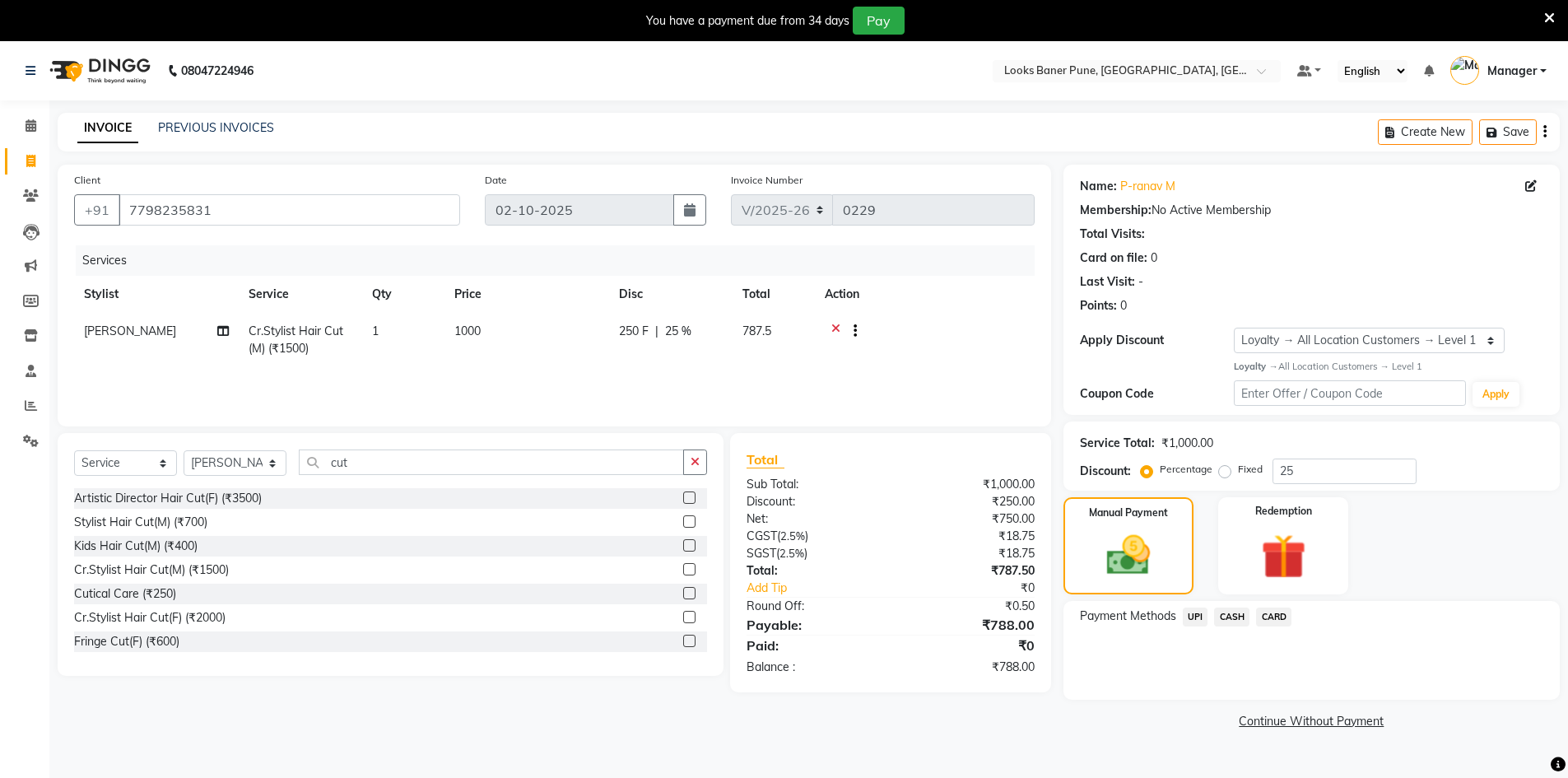
drag, startPoint x: 1274, startPoint y: 619, endPoint x: 1279, endPoint y: 597, distance: 22.6
click at [1277, 617] on span "CARD" at bounding box center [1274, 617] width 36 height 19
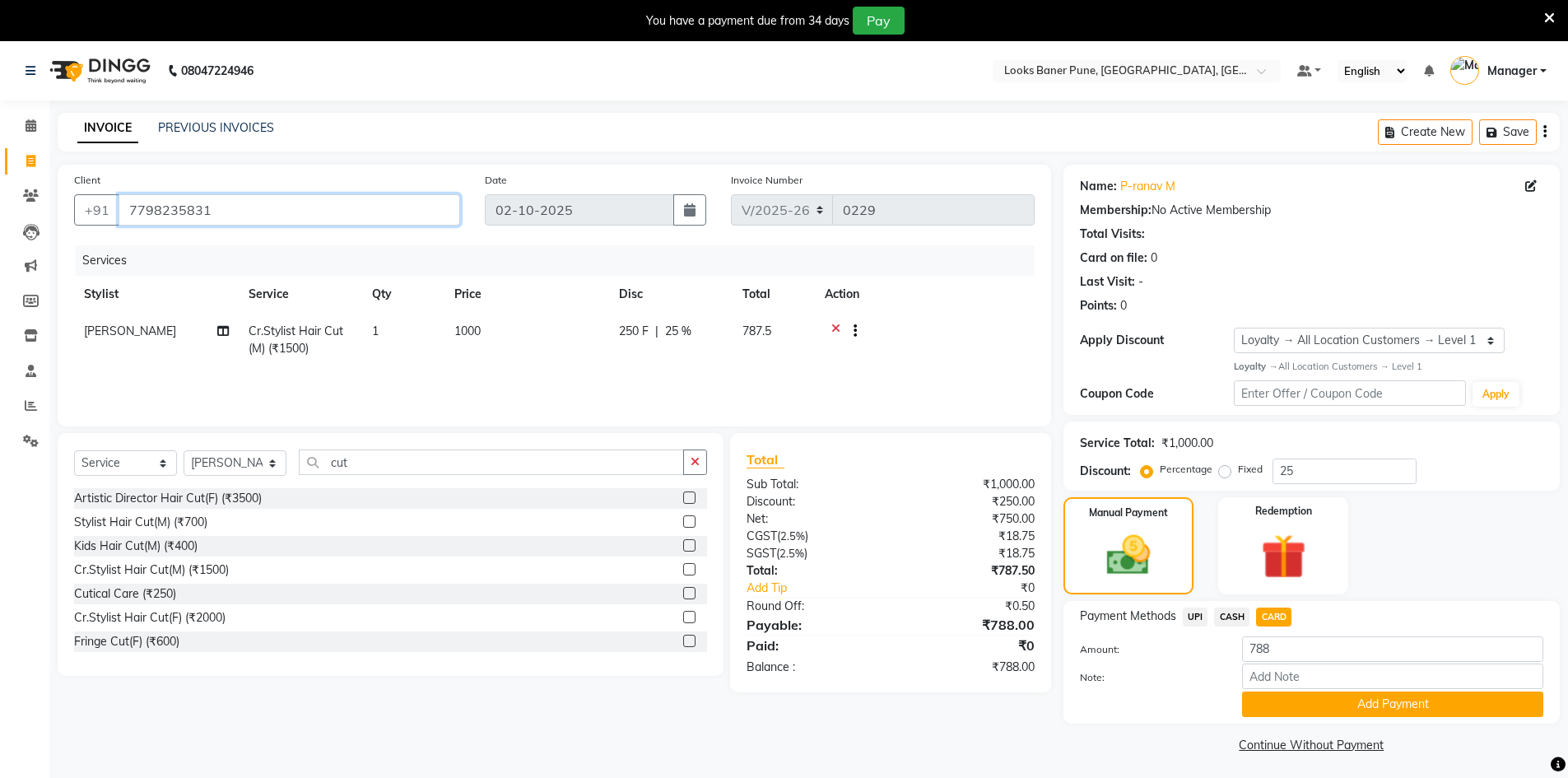
click at [270, 217] on input "7798235831" at bounding box center [289, 210] width 342 height 31
type input "7798235831"
type input "0"
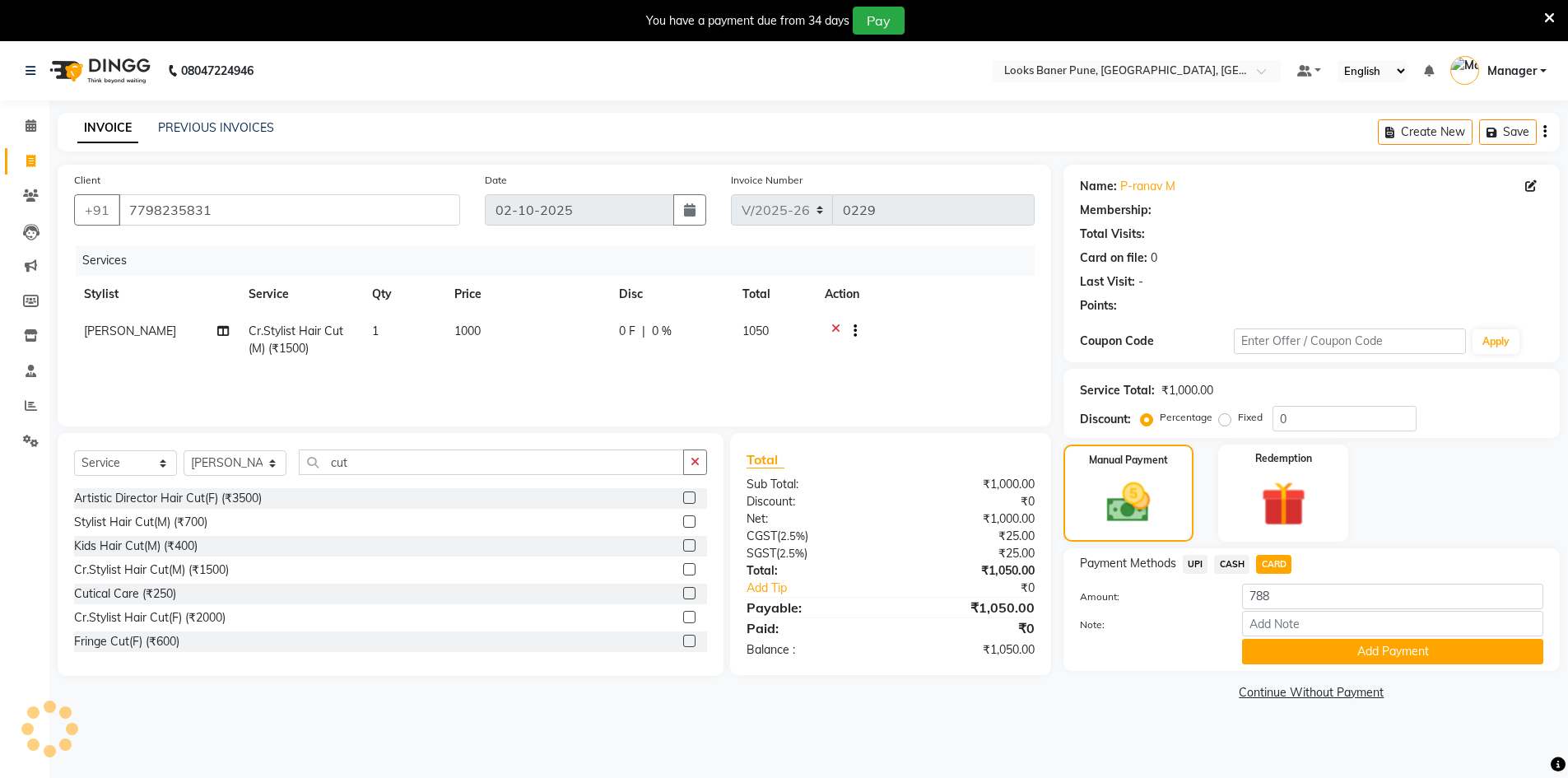
select select "1: Object"
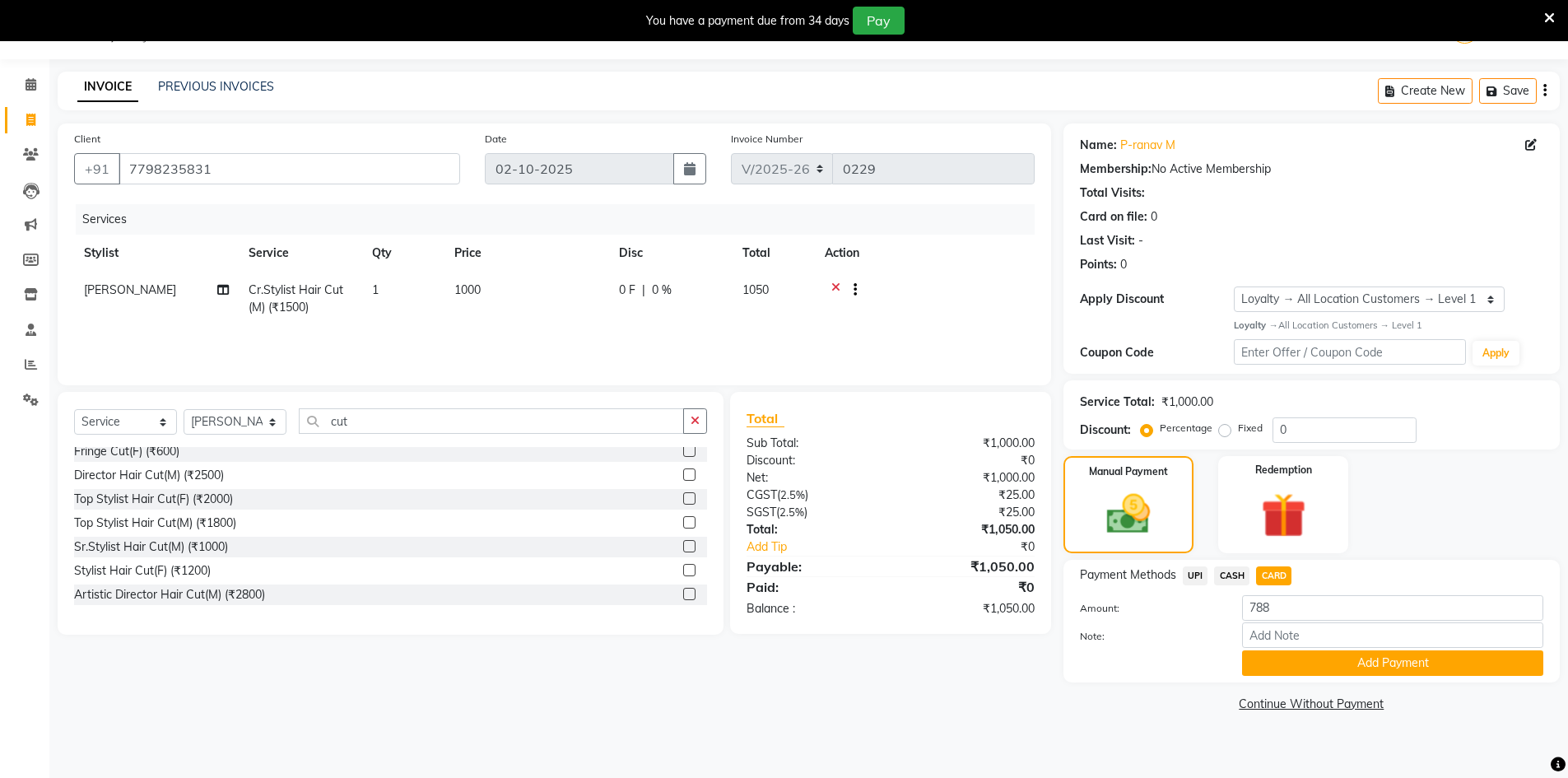
scroll to position [165, 0]
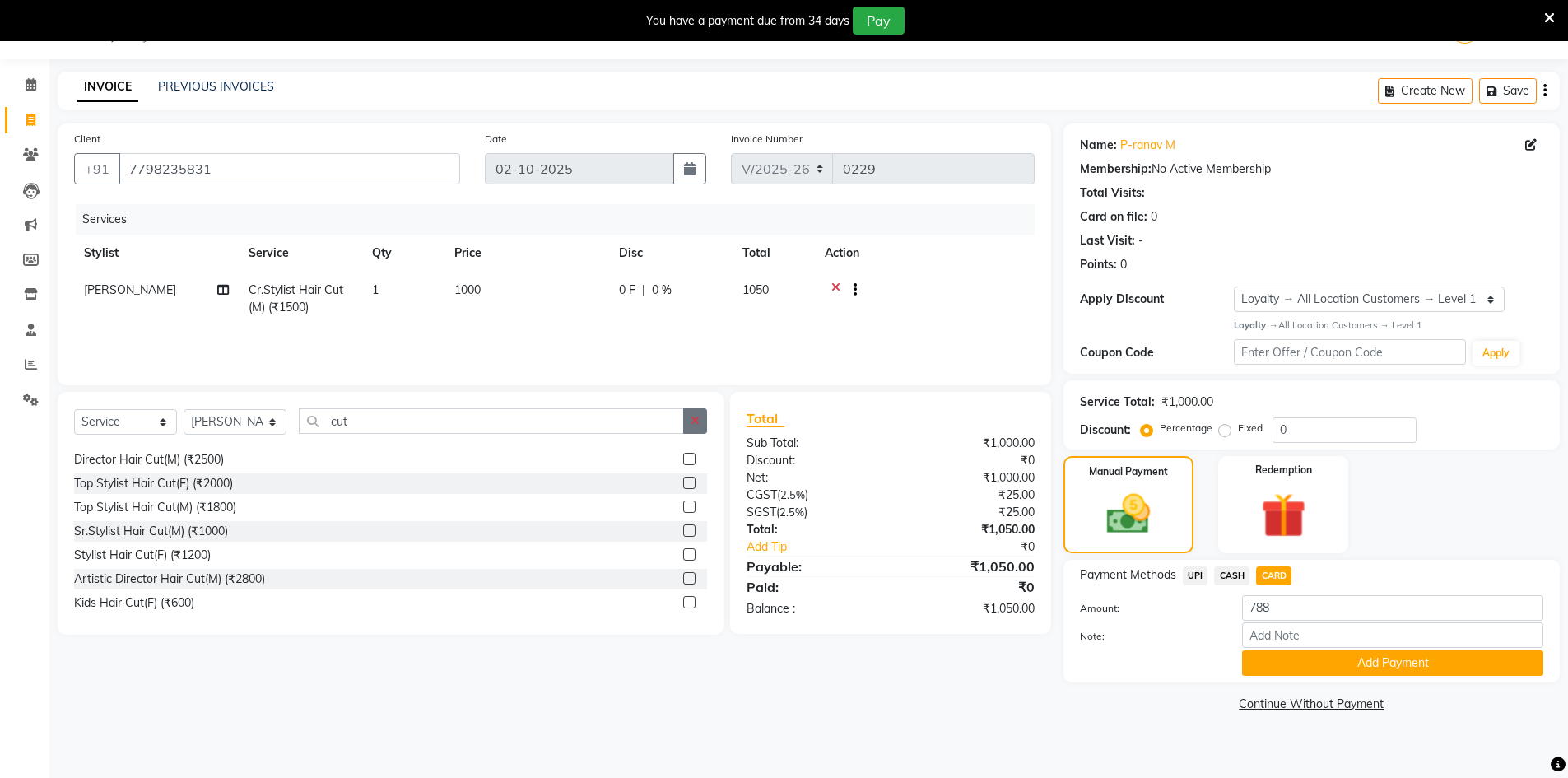
click at [704, 420] on button "button" at bounding box center [695, 421] width 24 height 26
click at [230, 162] on input "7798235831" at bounding box center [289, 169] width 342 height 31
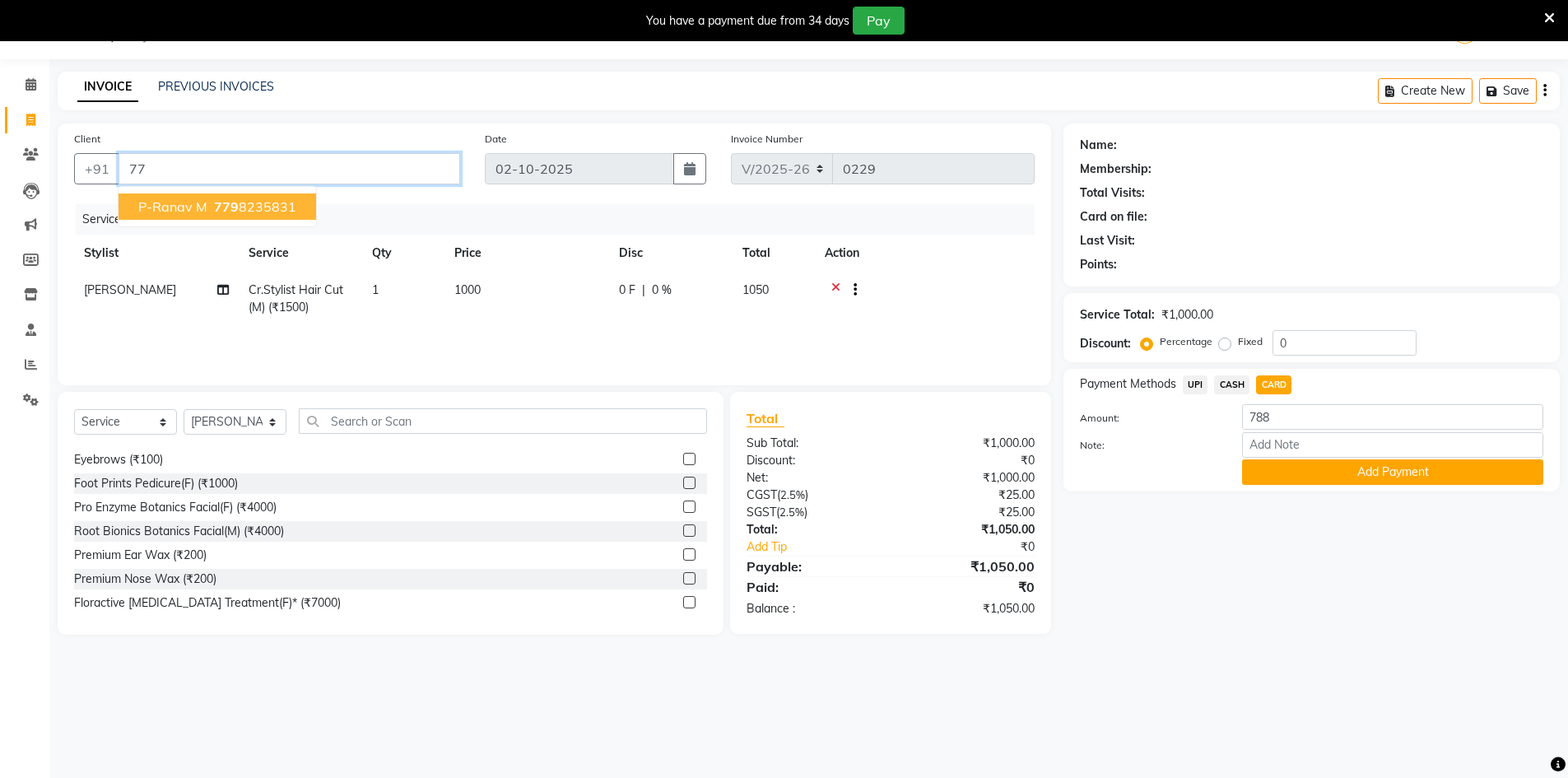
type input "7"
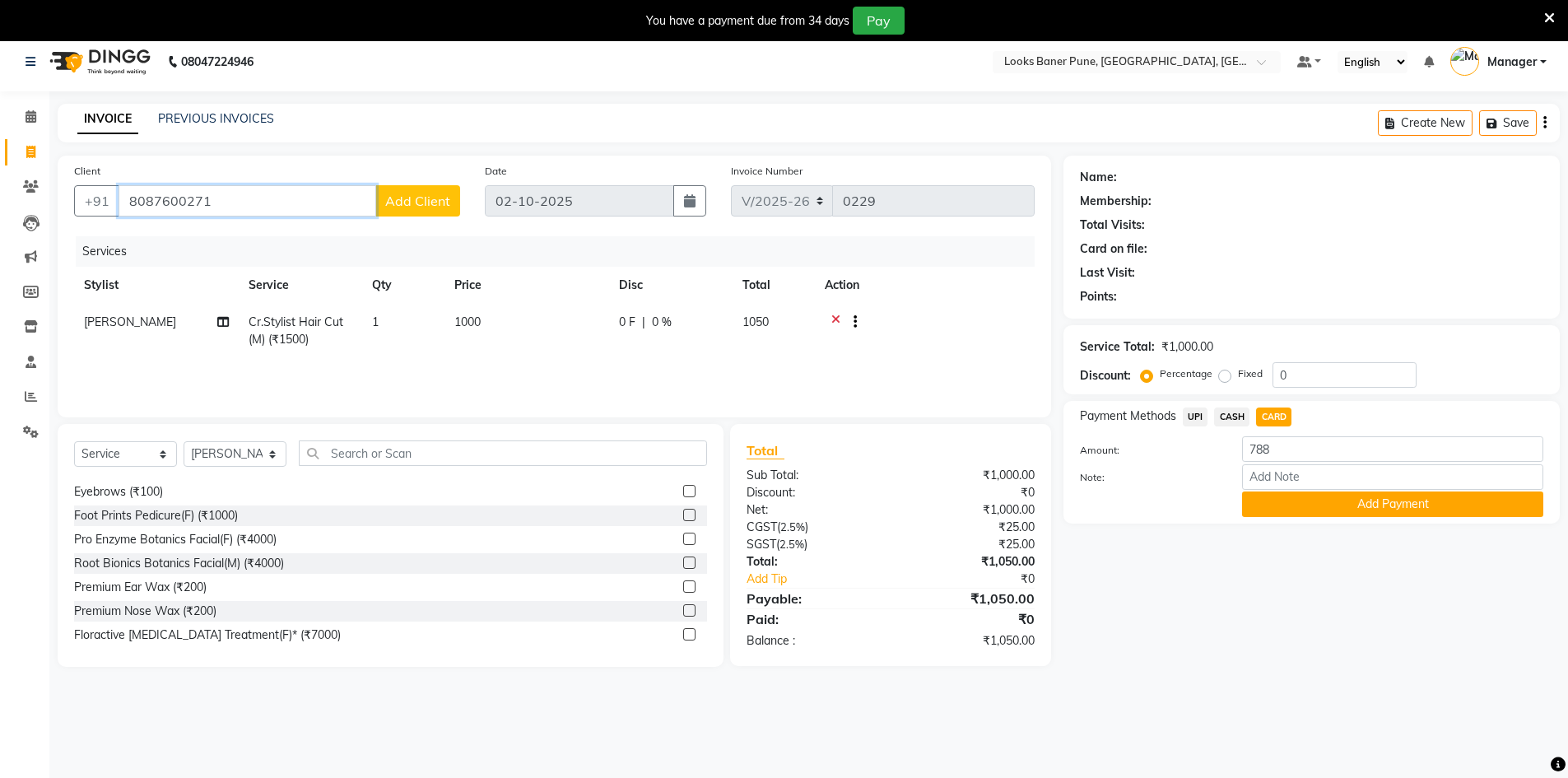
scroll to position [0, 0]
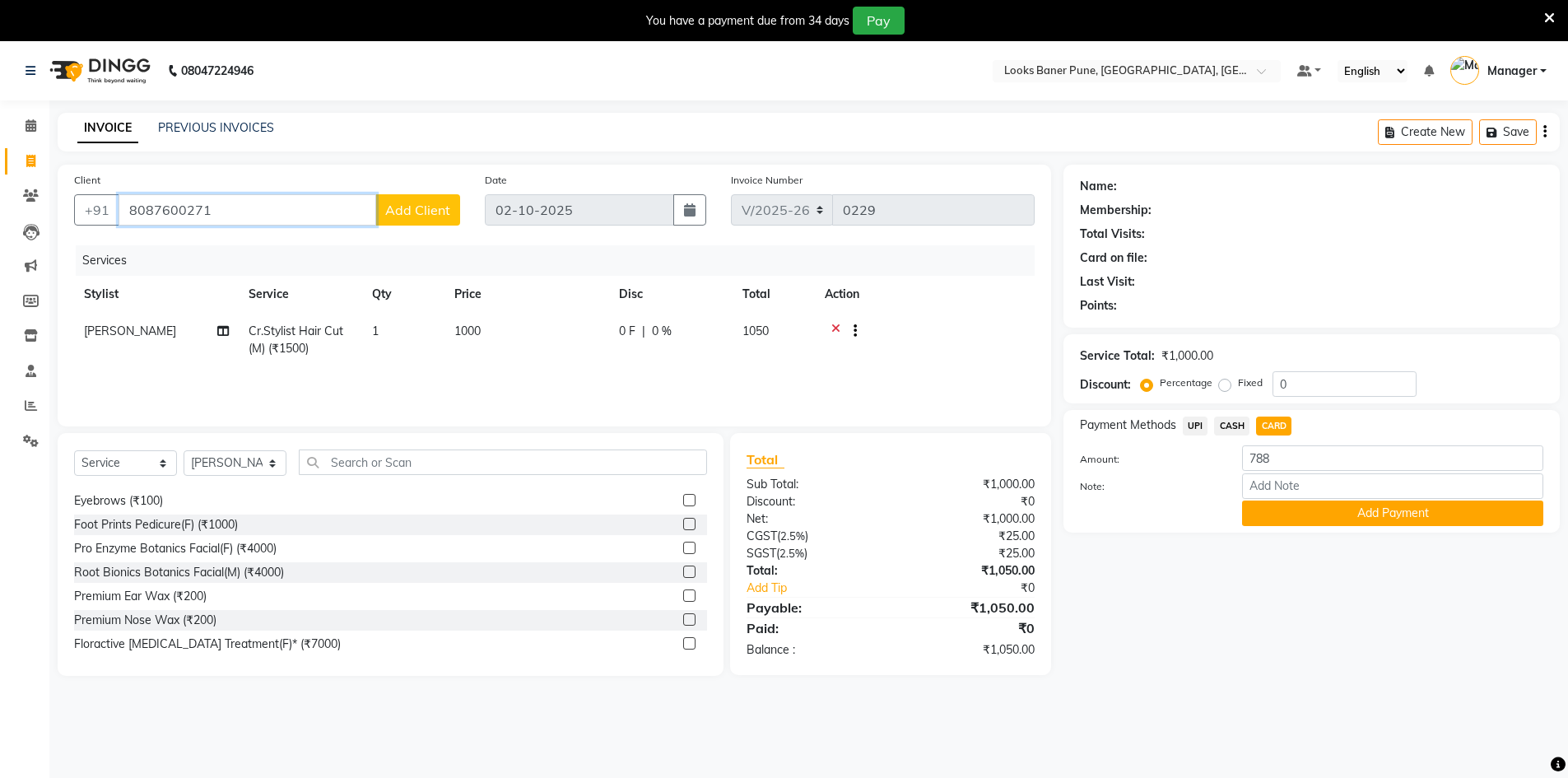
type input "8087600271"
click at [1235, 423] on span "CASH" at bounding box center [1232, 426] width 36 height 19
type input "1050"
click at [1270, 428] on span "CARD" at bounding box center [1274, 426] width 36 height 19
click at [1330, 513] on button "Add Payment" at bounding box center [1392, 513] width 301 height 26
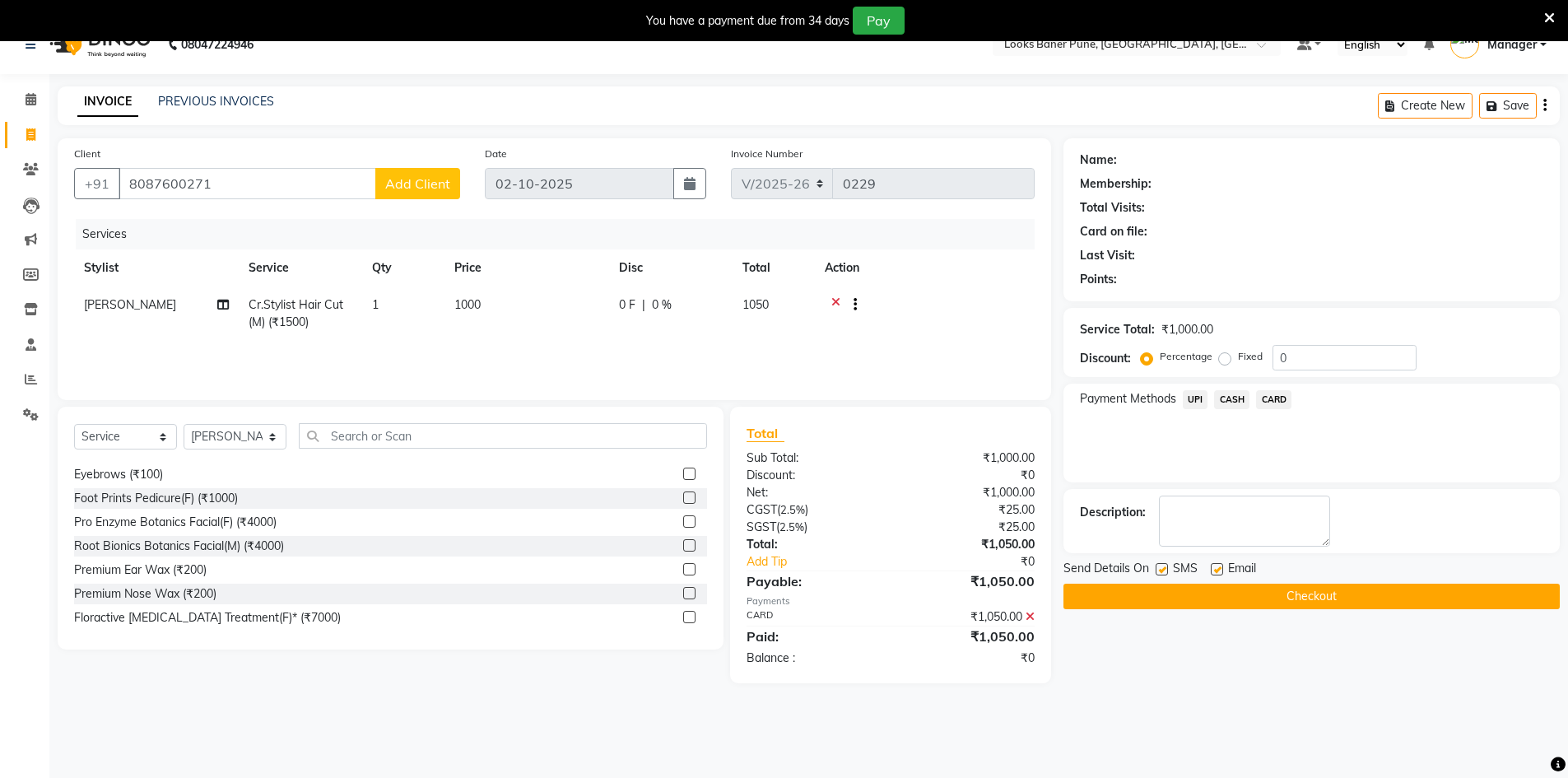
scroll to position [41, 0]
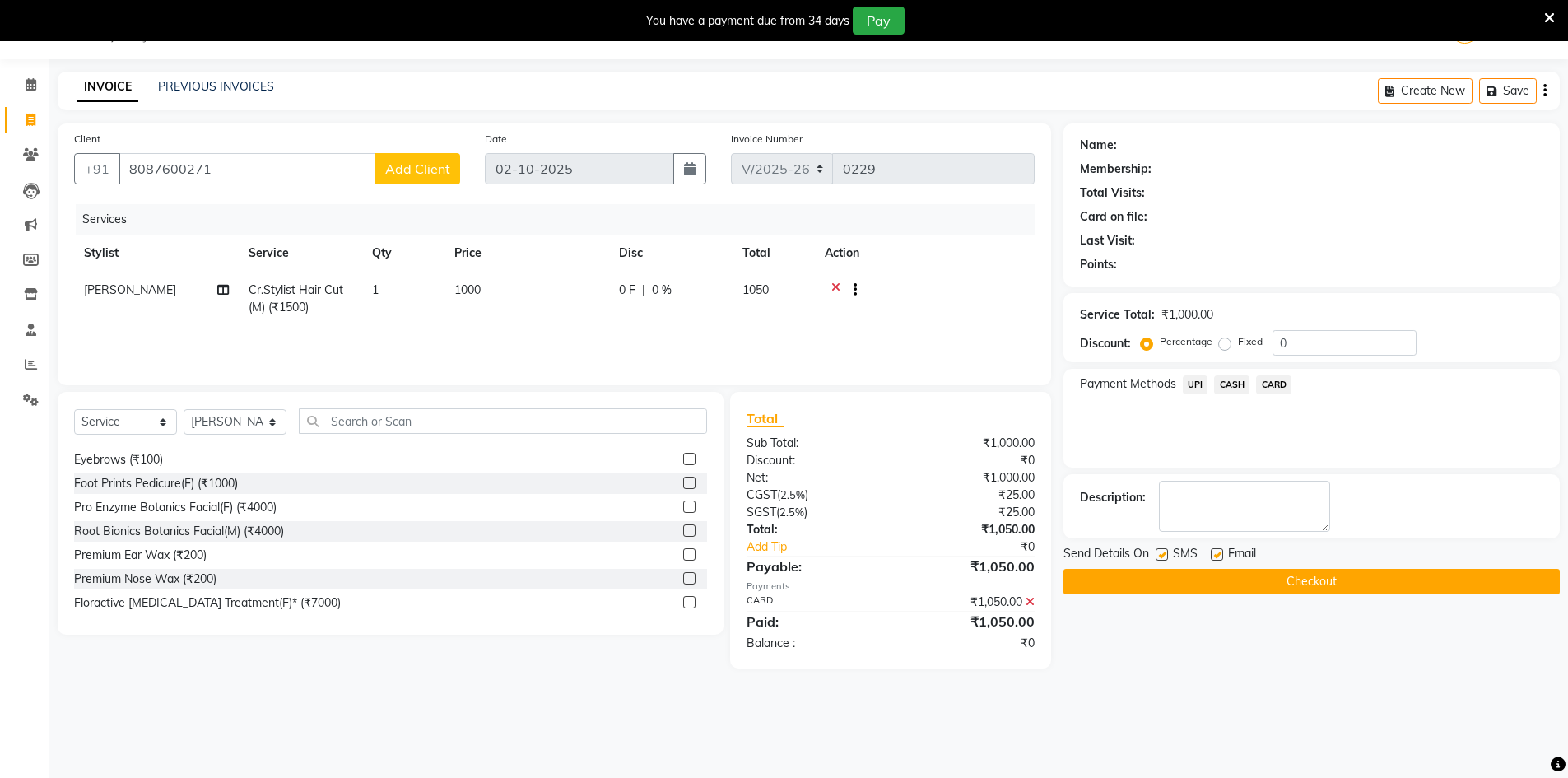
click at [1036, 602] on div "₹1,050.00" at bounding box center [969, 602] width 157 height 17
click at [1302, 342] on input "0" at bounding box center [1345, 343] width 144 height 26
type input "25"
click at [1034, 617] on icon at bounding box center [1030, 619] width 9 height 12
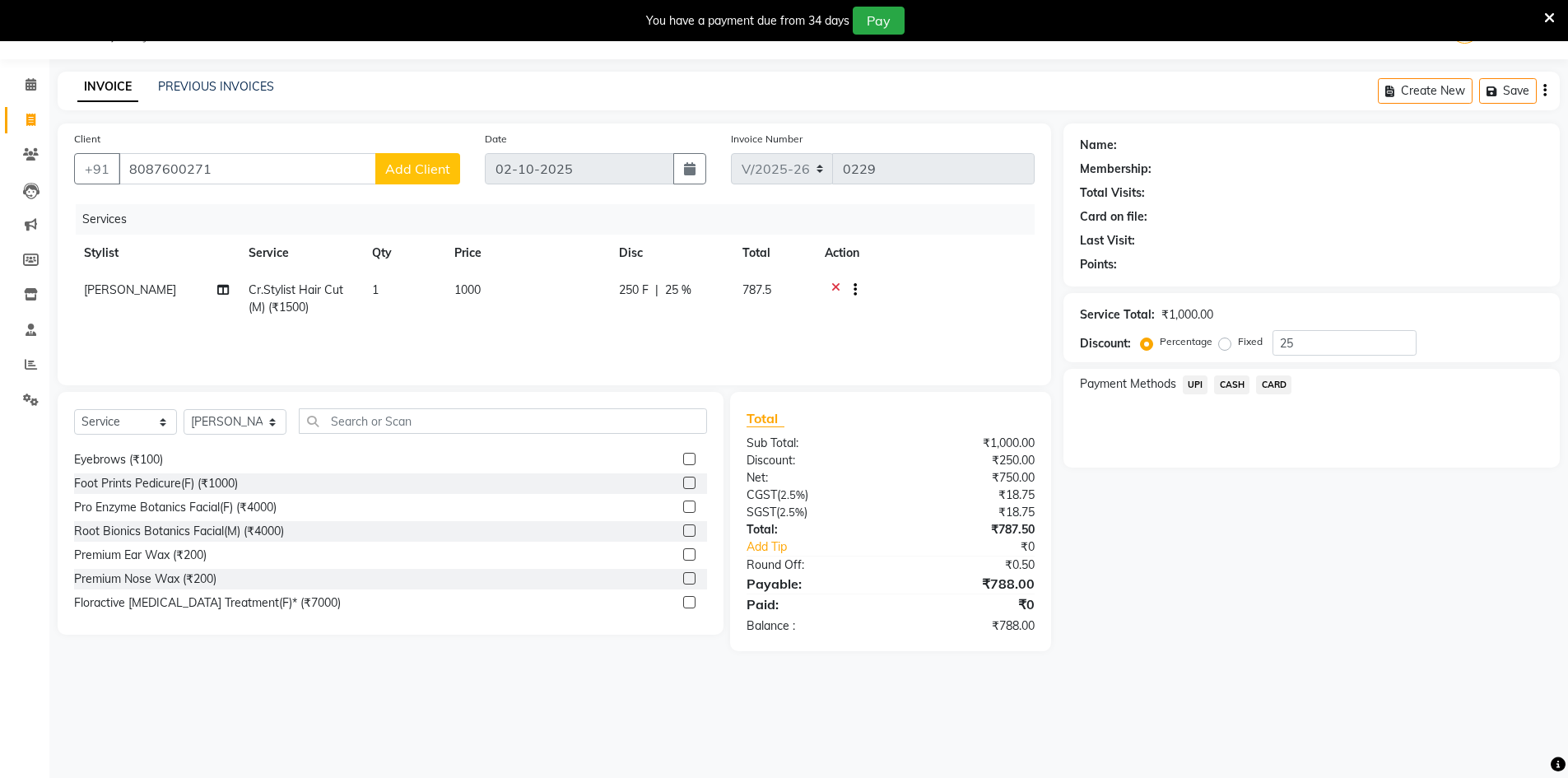
click at [1276, 386] on span "CARD" at bounding box center [1274, 385] width 36 height 19
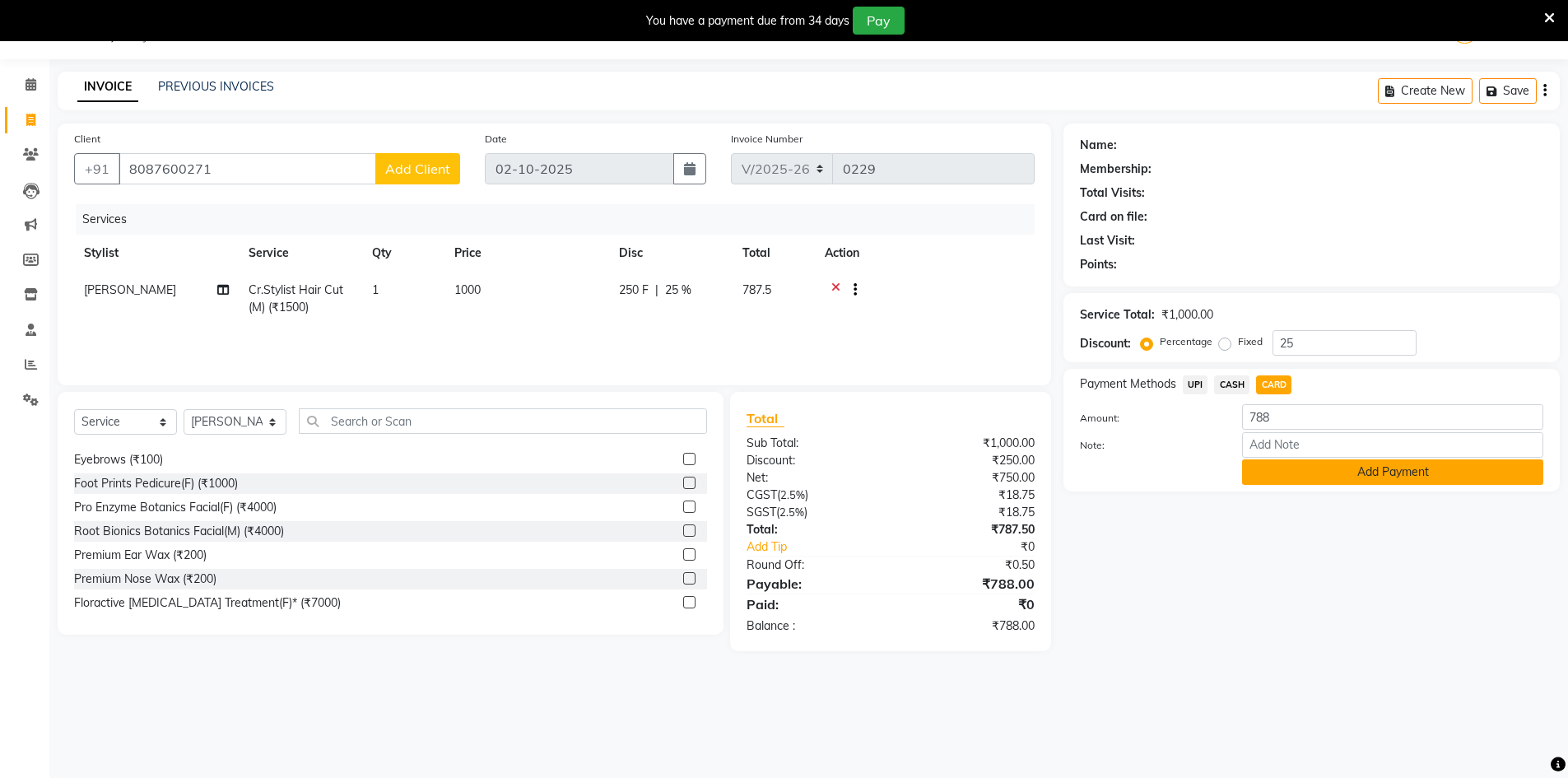
click at [1373, 475] on button "Add Payment" at bounding box center [1392, 472] width 301 height 26
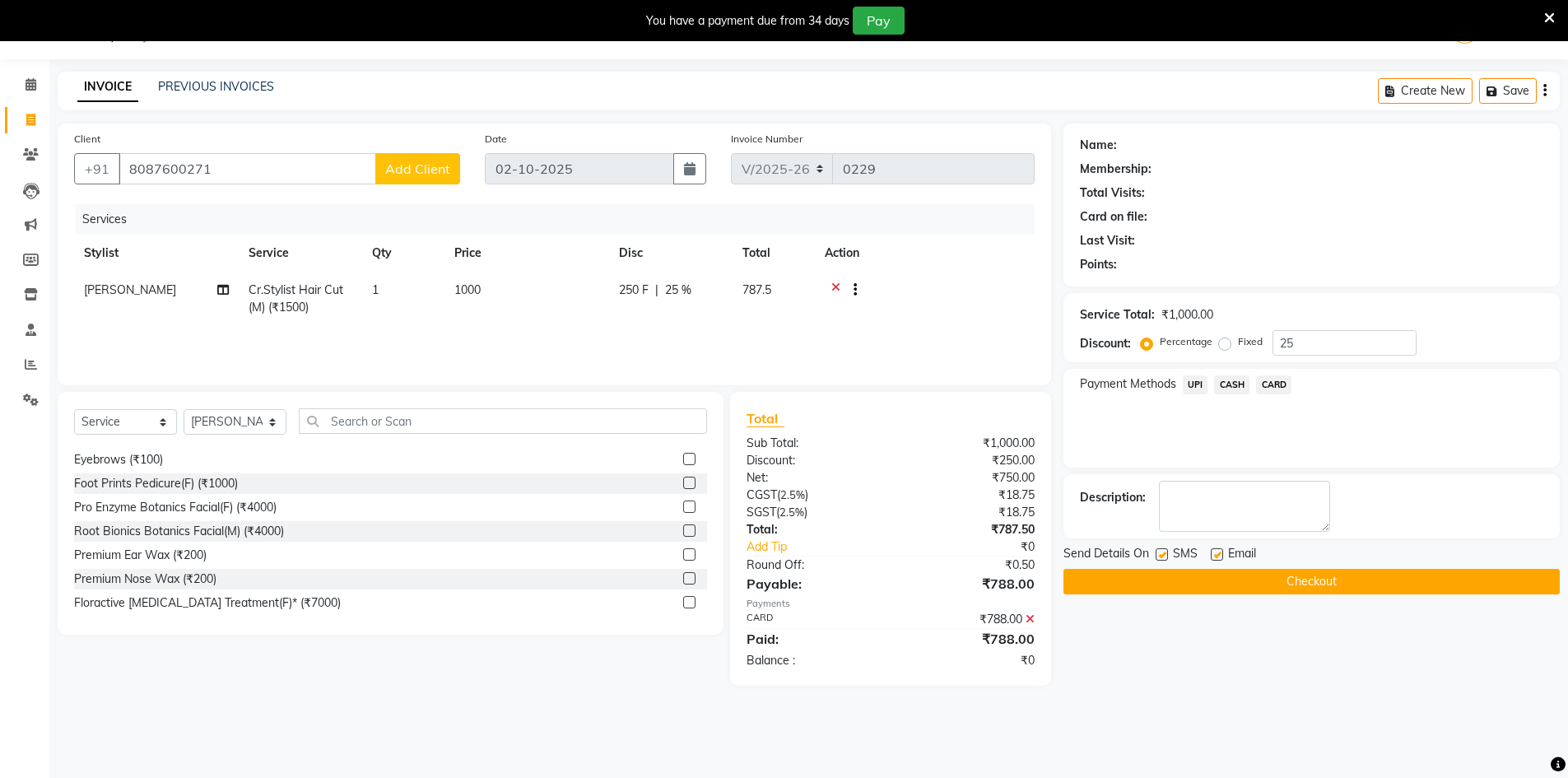
click at [1229, 585] on button "Checkout" at bounding box center [1311, 582] width 496 height 26
click at [1295, 585] on button "Checkout" at bounding box center [1311, 582] width 496 height 26
click at [1325, 578] on button "Checkout" at bounding box center [1311, 582] width 496 height 26
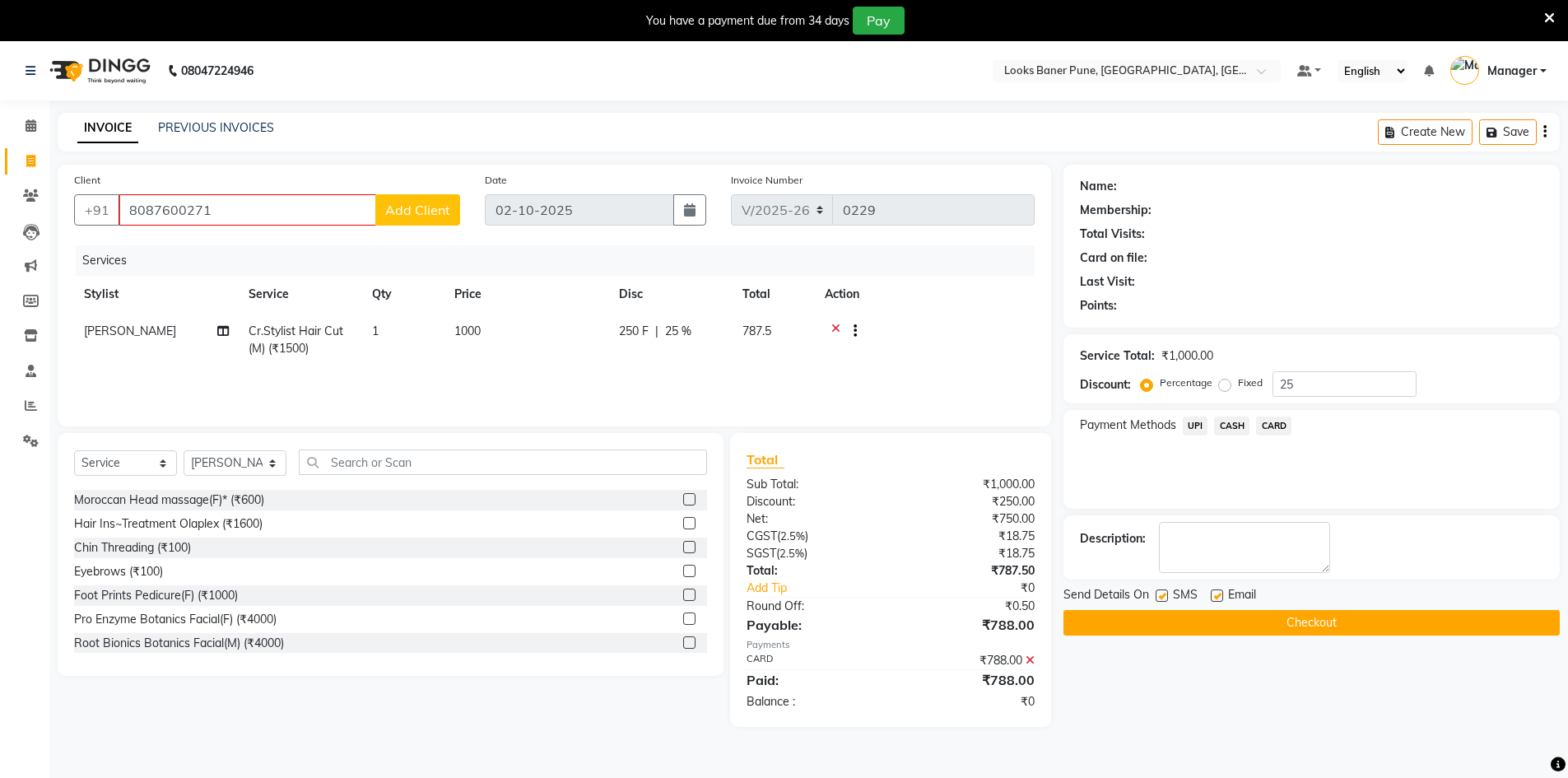
scroll to position [0, 0]
click at [427, 222] on button "Add Client" at bounding box center [418, 210] width 85 height 31
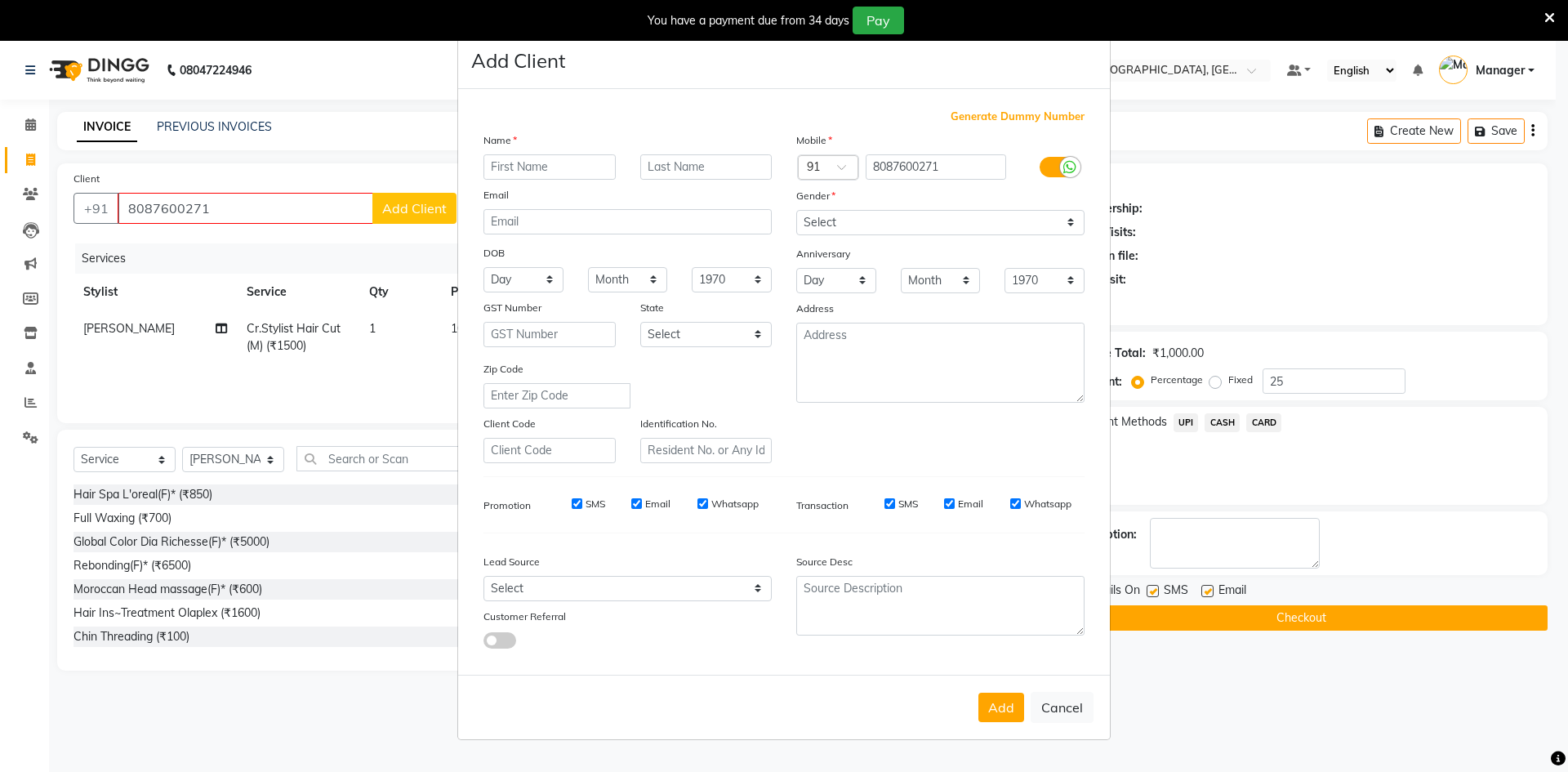
click at [542, 166] on input "text" at bounding box center [549, 167] width 132 height 25
type input "[PERSON_NAME]"
click at [674, 171] on input "text" at bounding box center [707, 167] width 132 height 25
type input "m"
drag, startPoint x: 1067, startPoint y: 224, endPoint x: 1049, endPoint y: 224, distance: 18.0
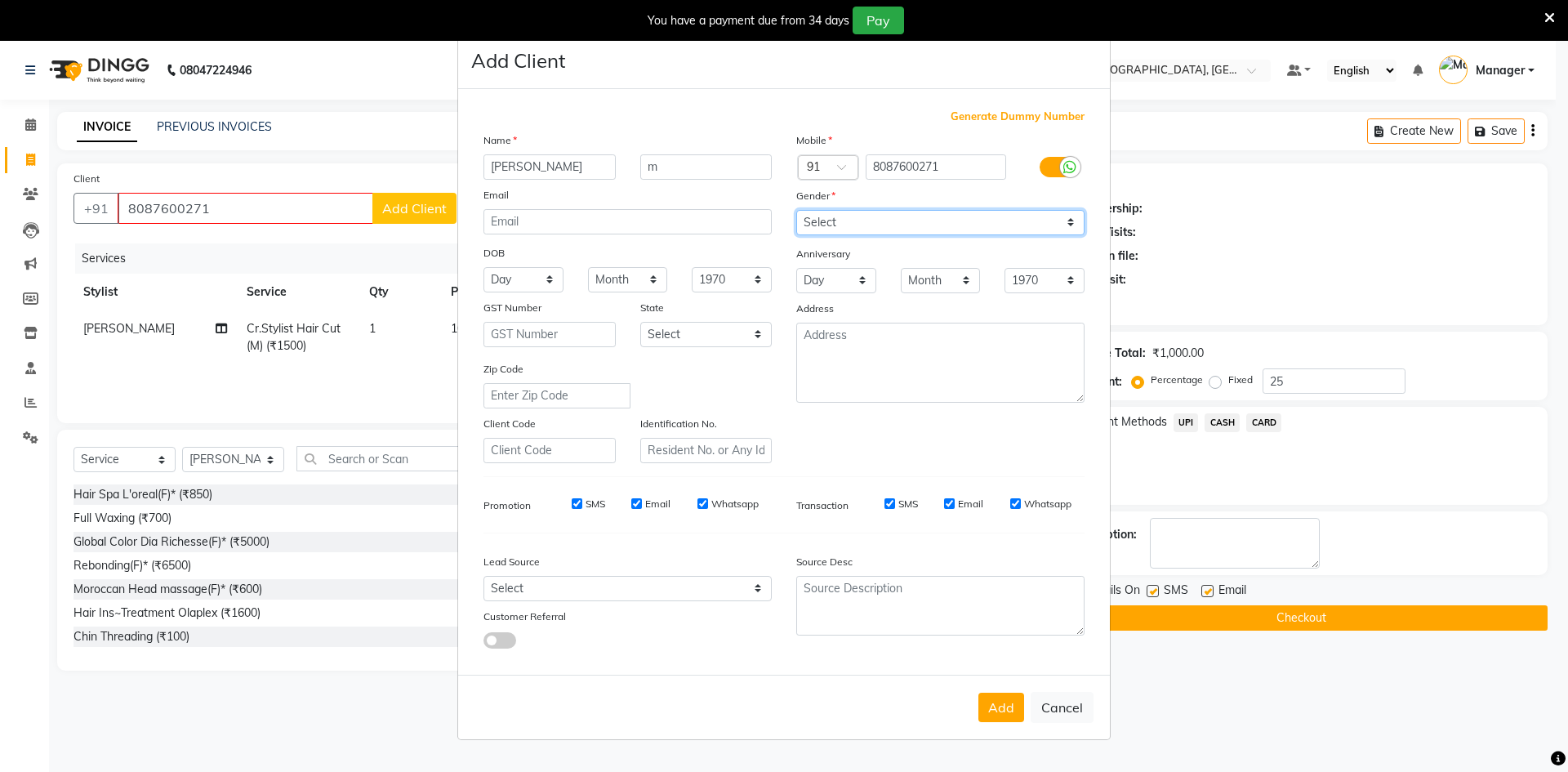
click at [1067, 224] on select "Select [DEMOGRAPHIC_DATA] [DEMOGRAPHIC_DATA] Other Prefer Not To Say" at bounding box center [940, 223] width 289 height 25
select select "[DEMOGRAPHIC_DATA]"
click at [796, 210] on select "Select [DEMOGRAPHIC_DATA] [DEMOGRAPHIC_DATA] Other Prefer Not To Say" at bounding box center [940, 223] width 289 height 25
click at [1004, 711] on button "Add" at bounding box center [1002, 708] width 46 height 30
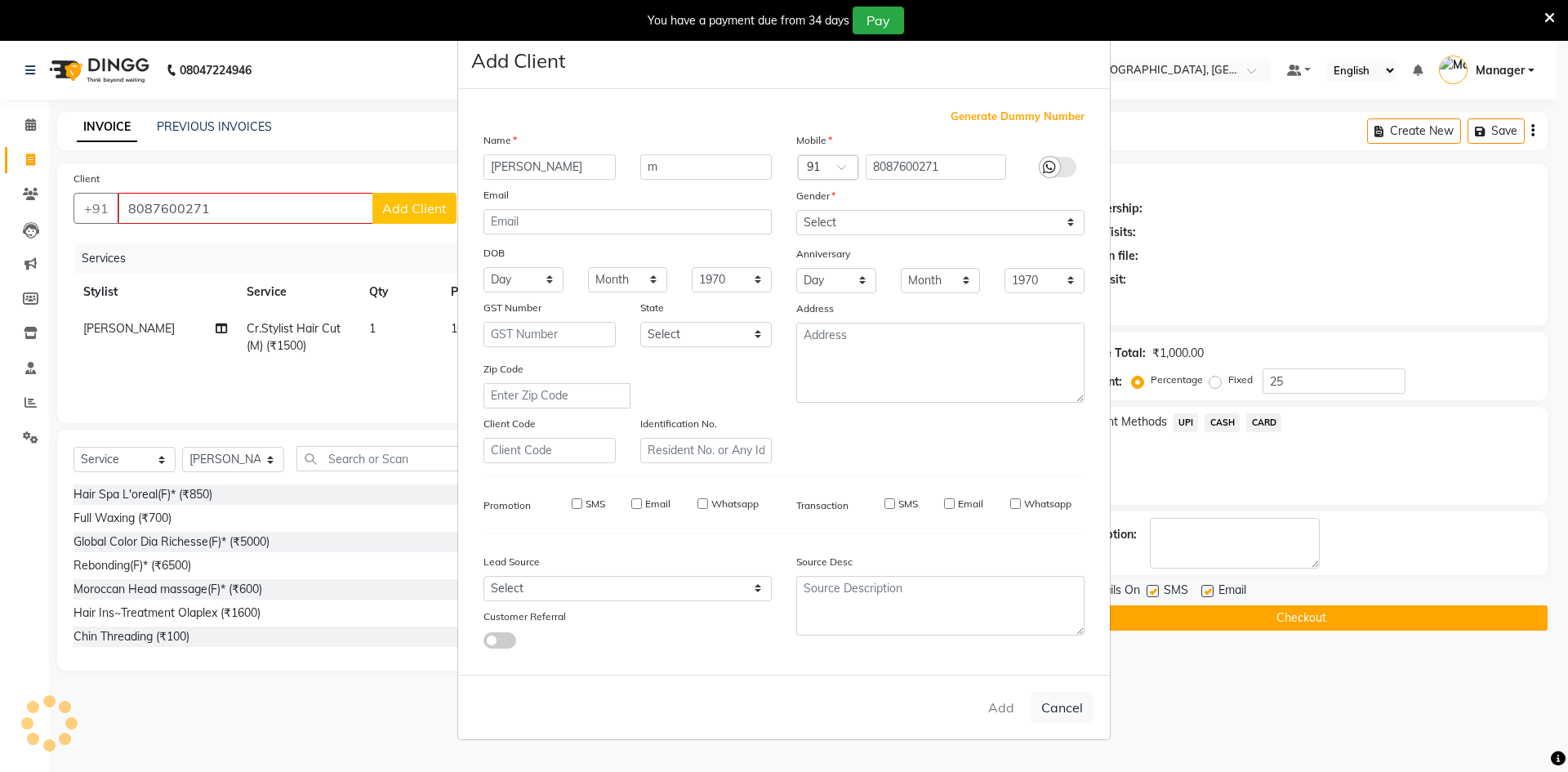
type input "0"
select select
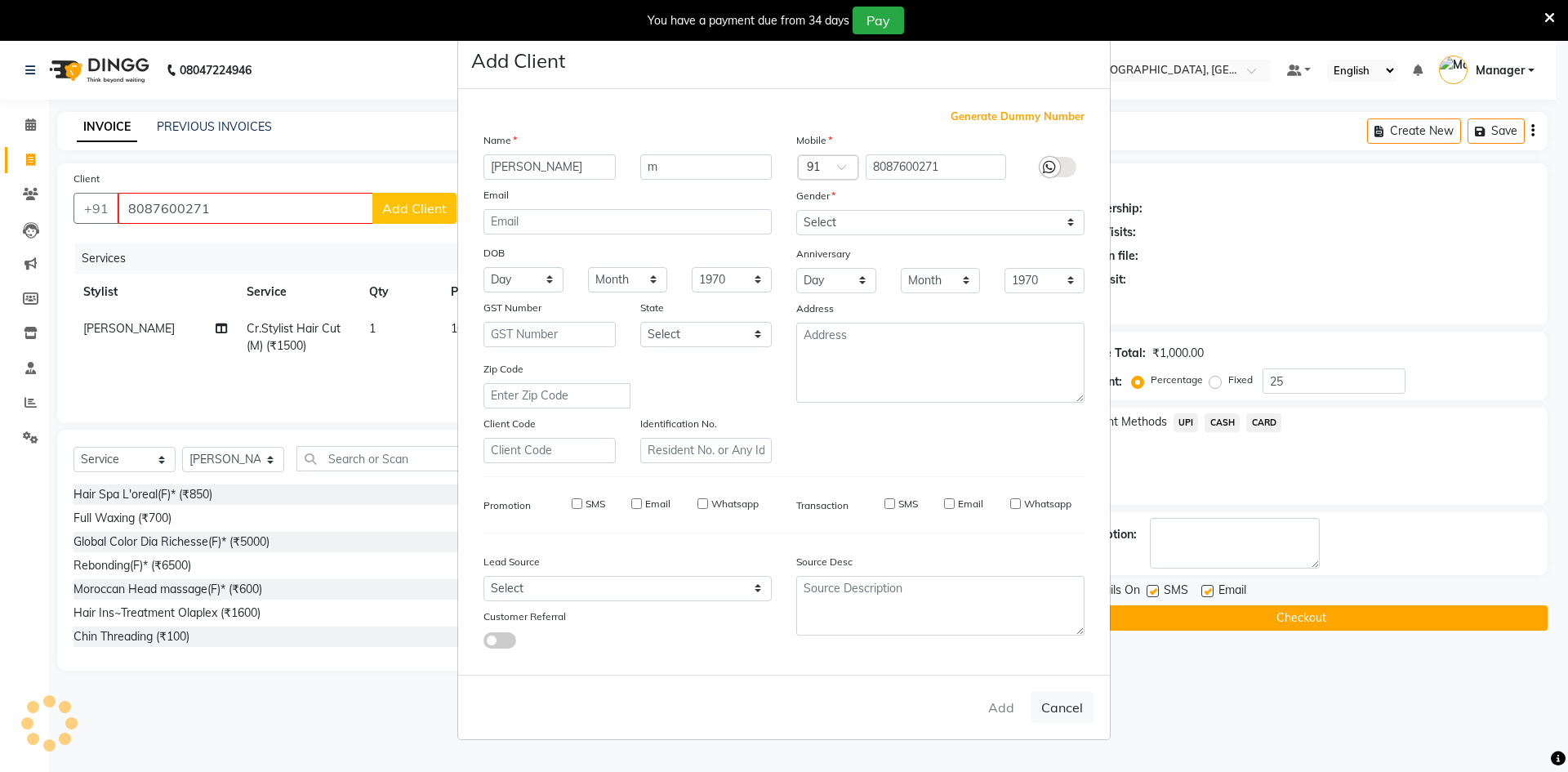
select select
checkbox input "false"
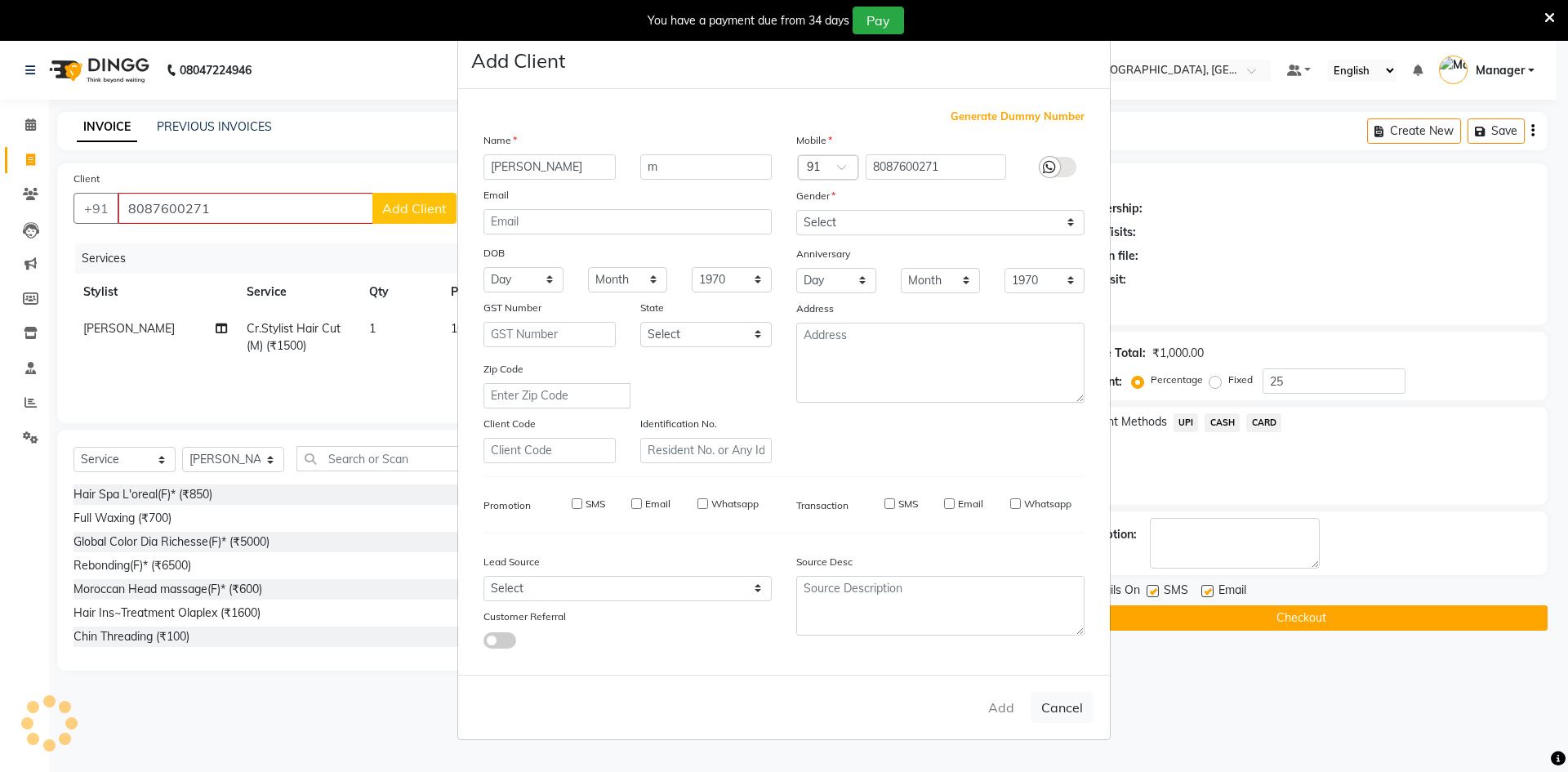
checkbox input "false"
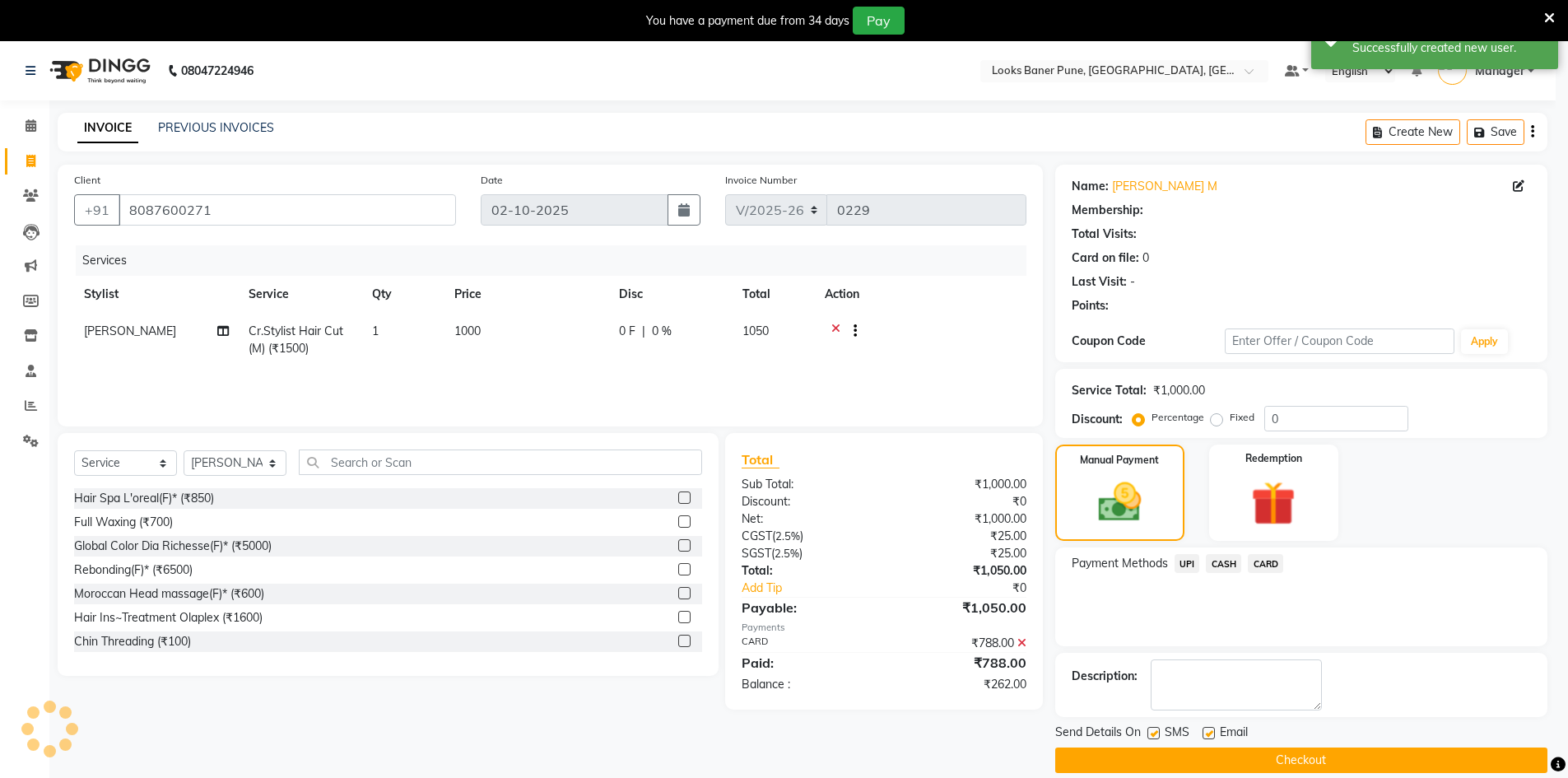
select select "1: Object"
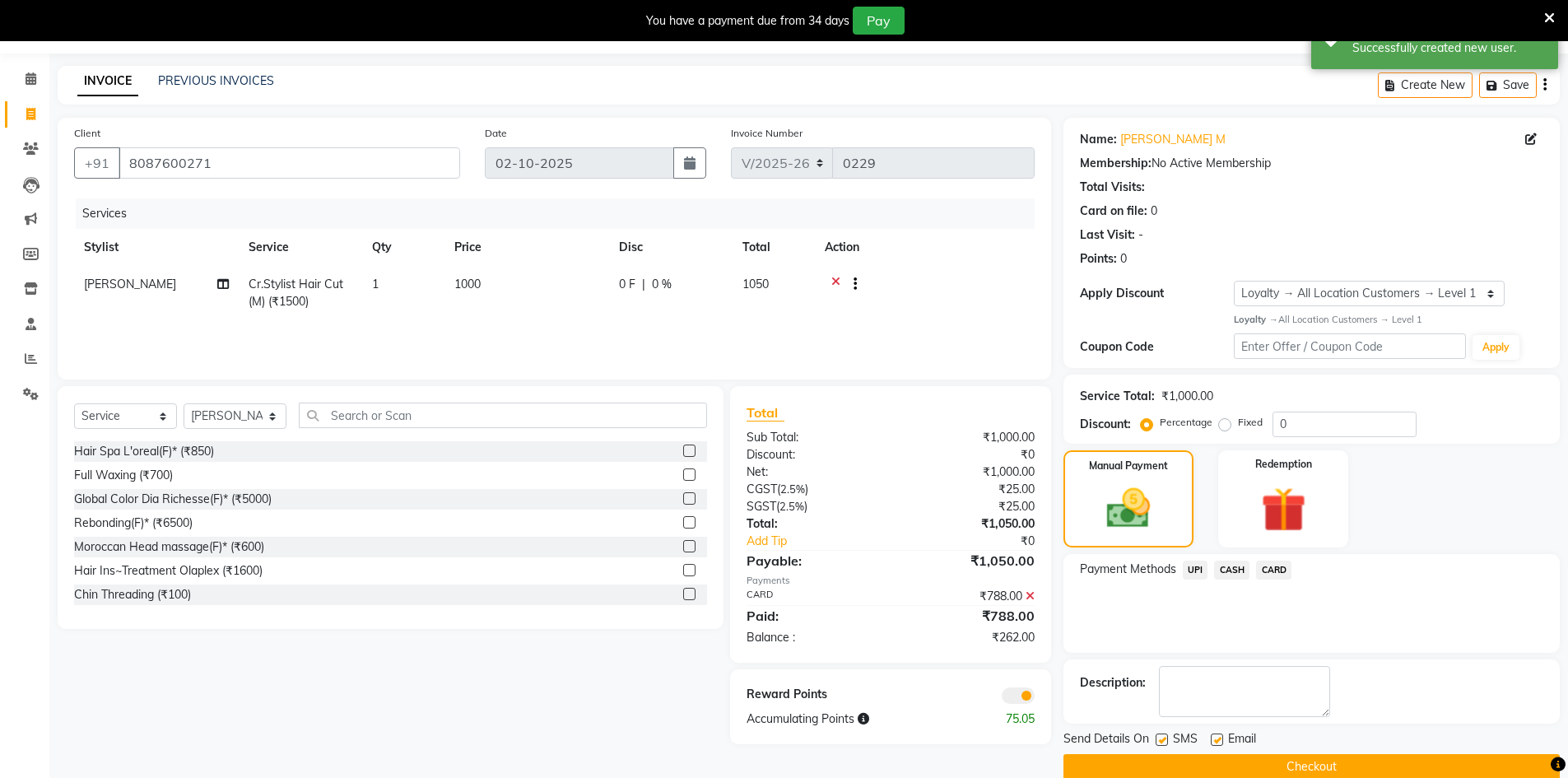
scroll to position [73, 0]
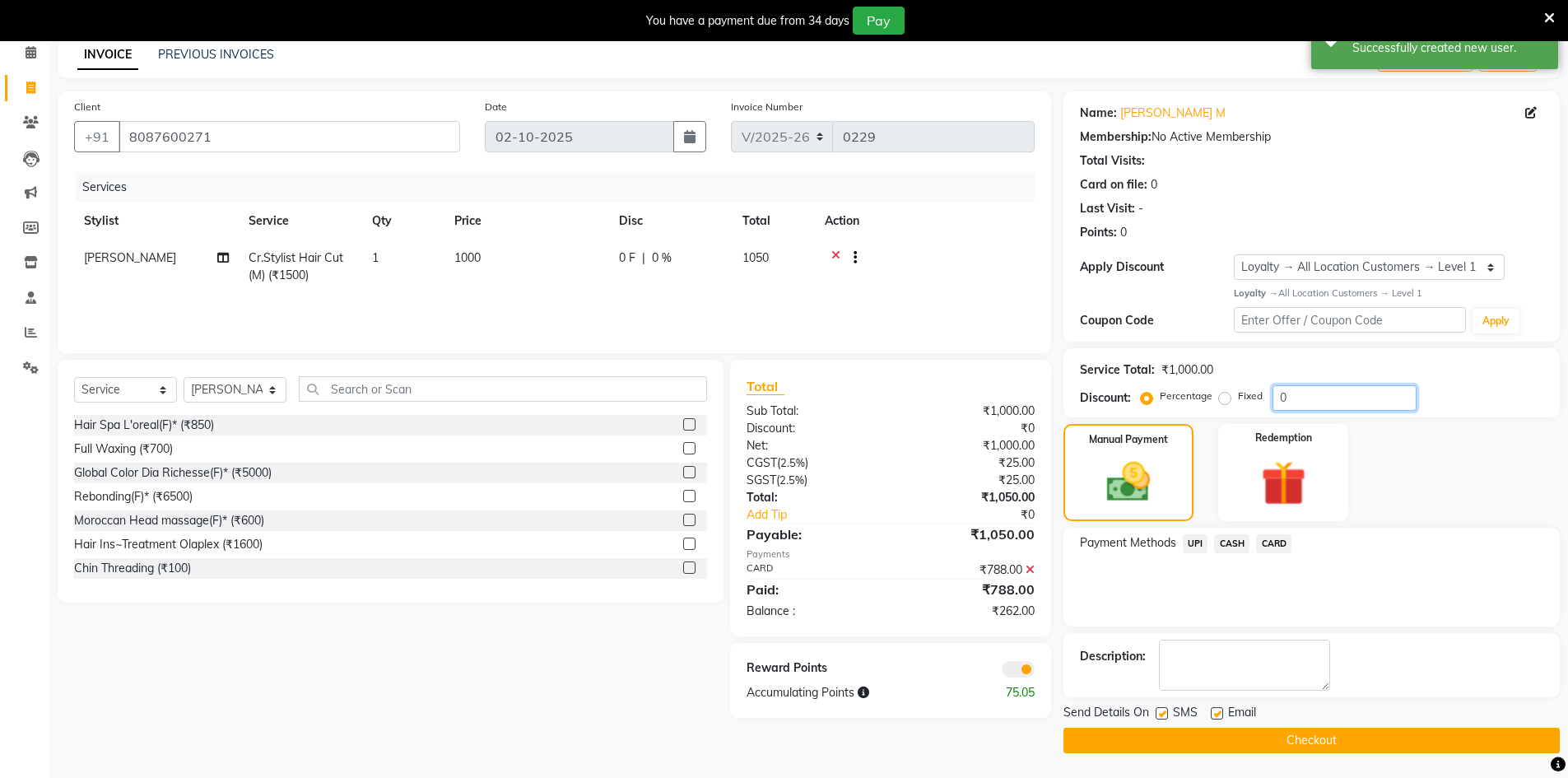
click at [1322, 401] on input "0" at bounding box center [1345, 399] width 144 height 26
type input "25"
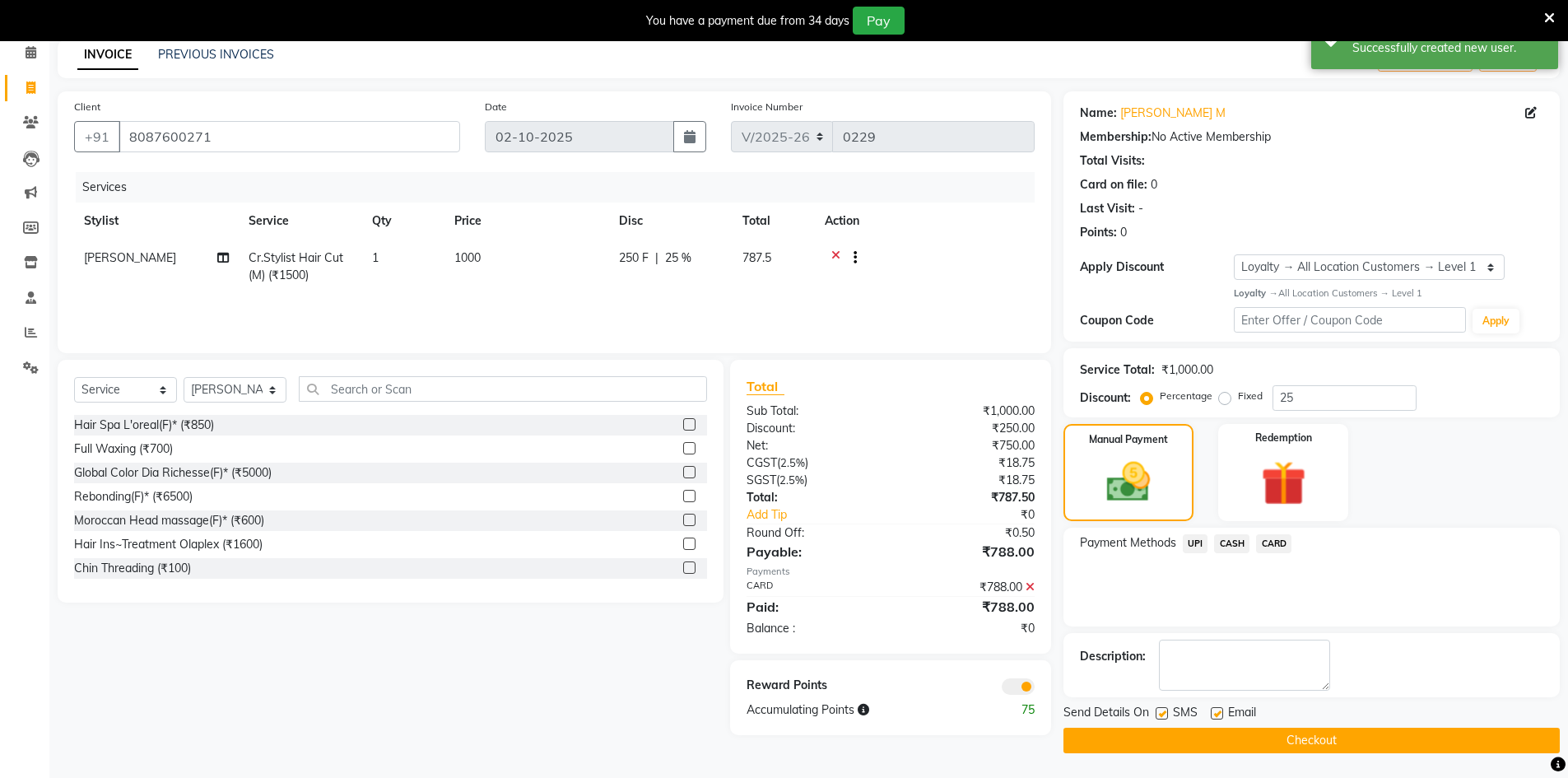
click at [1014, 682] on span at bounding box center [1018, 687] width 33 height 16
click at [1035, 690] on input "checkbox" at bounding box center [1035, 690] width 0 height 0
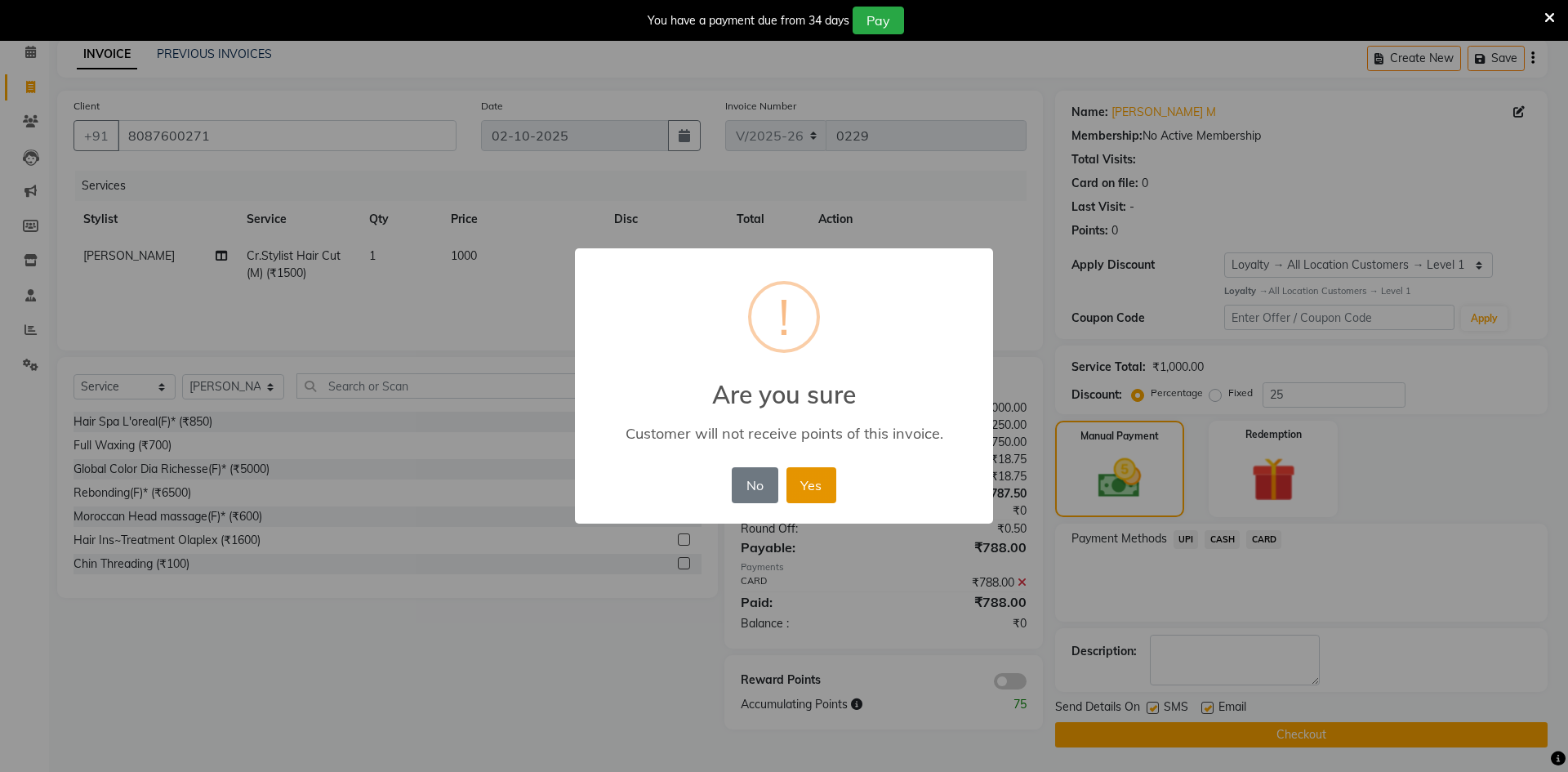
click at [824, 482] on button "Yes" at bounding box center [811, 485] width 50 height 36
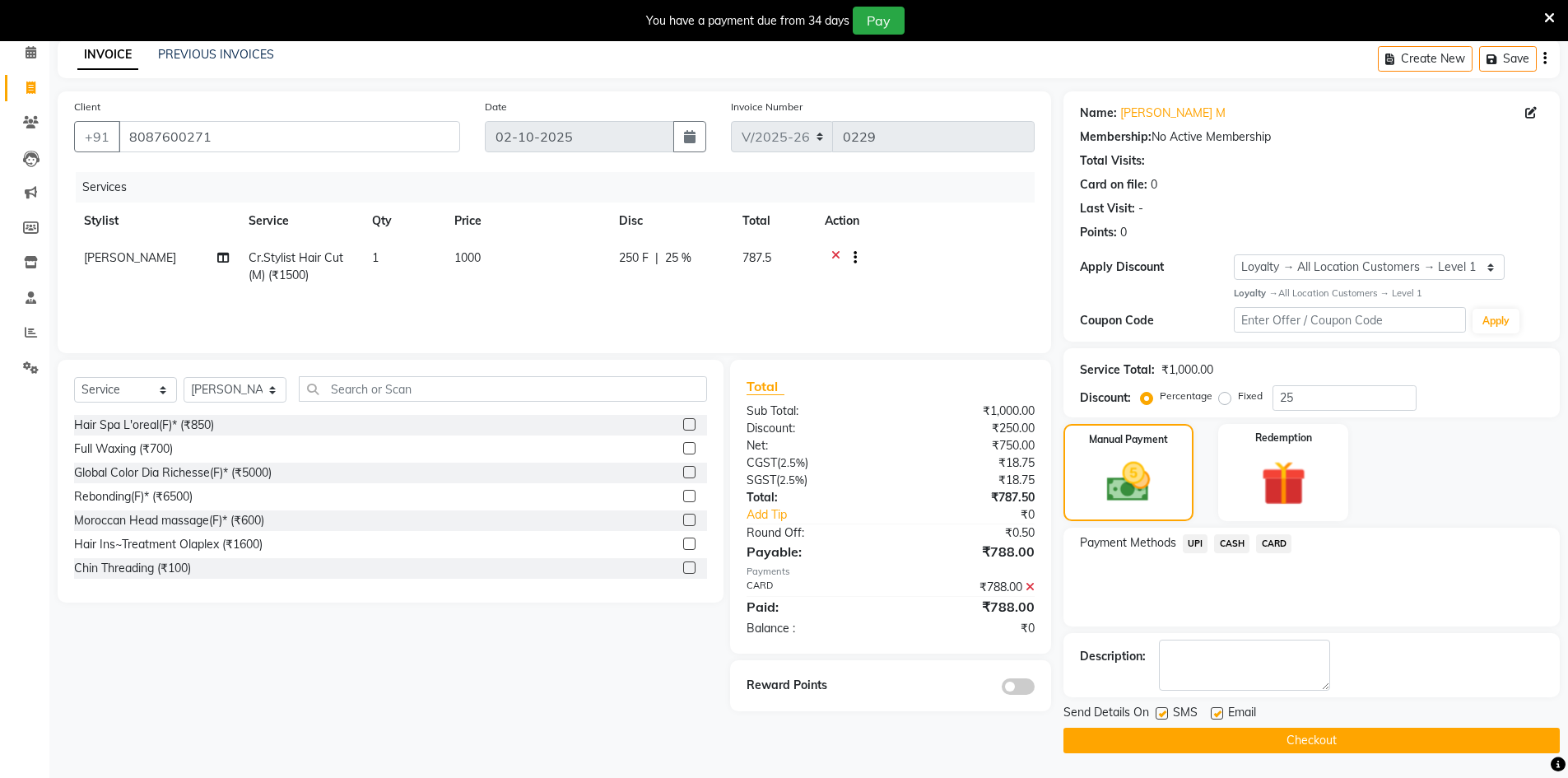
click at [1336, 741] on button "Checkout" at bounding box center [1311, 741] width 496 height 26
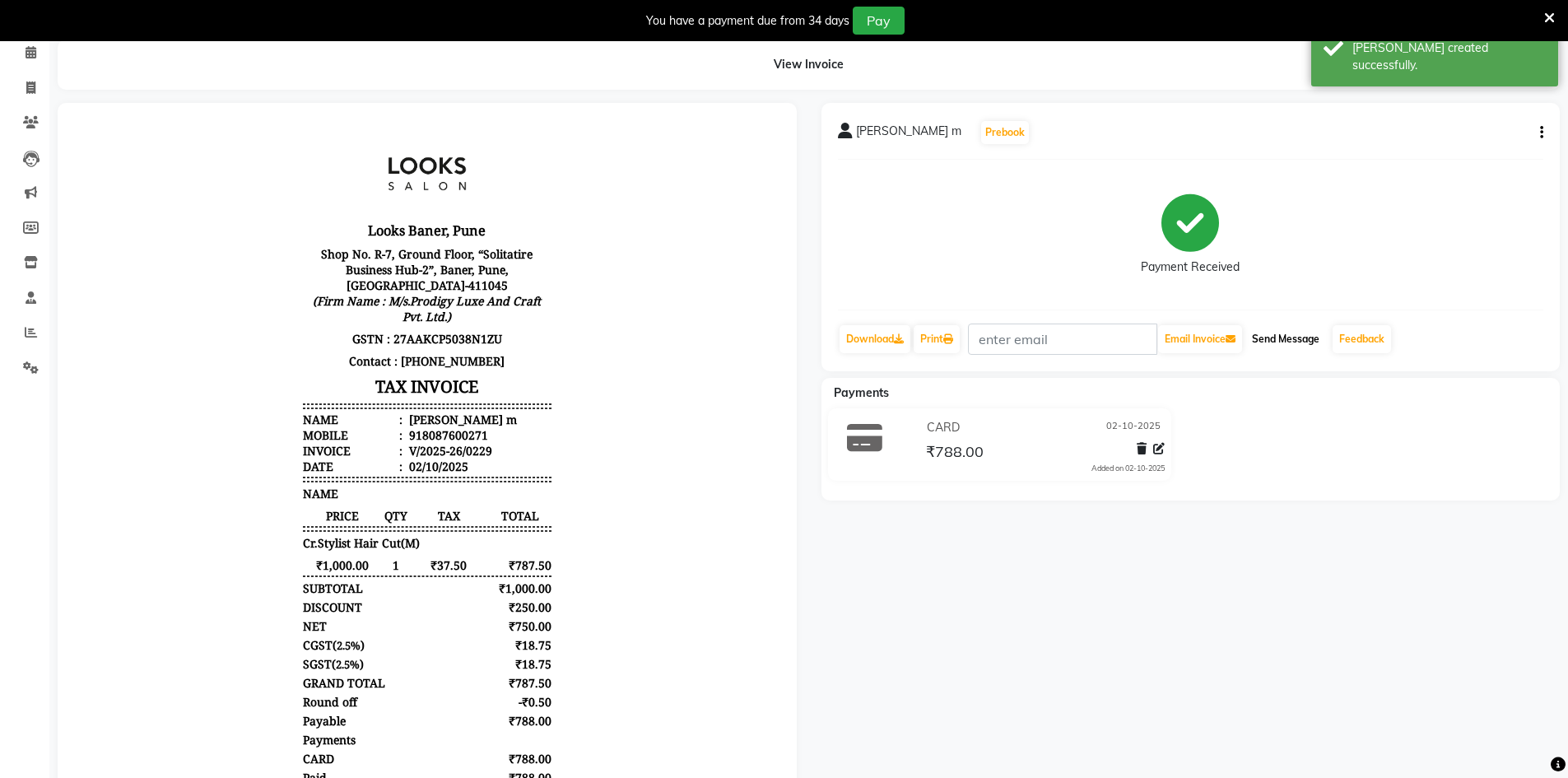
click at [1284, 338] on button "Send Message" at bounding box center [1285, 339] width 80 height 28
click at [33, 85] on icon at bounding box center [31, 88] width 9 height 13
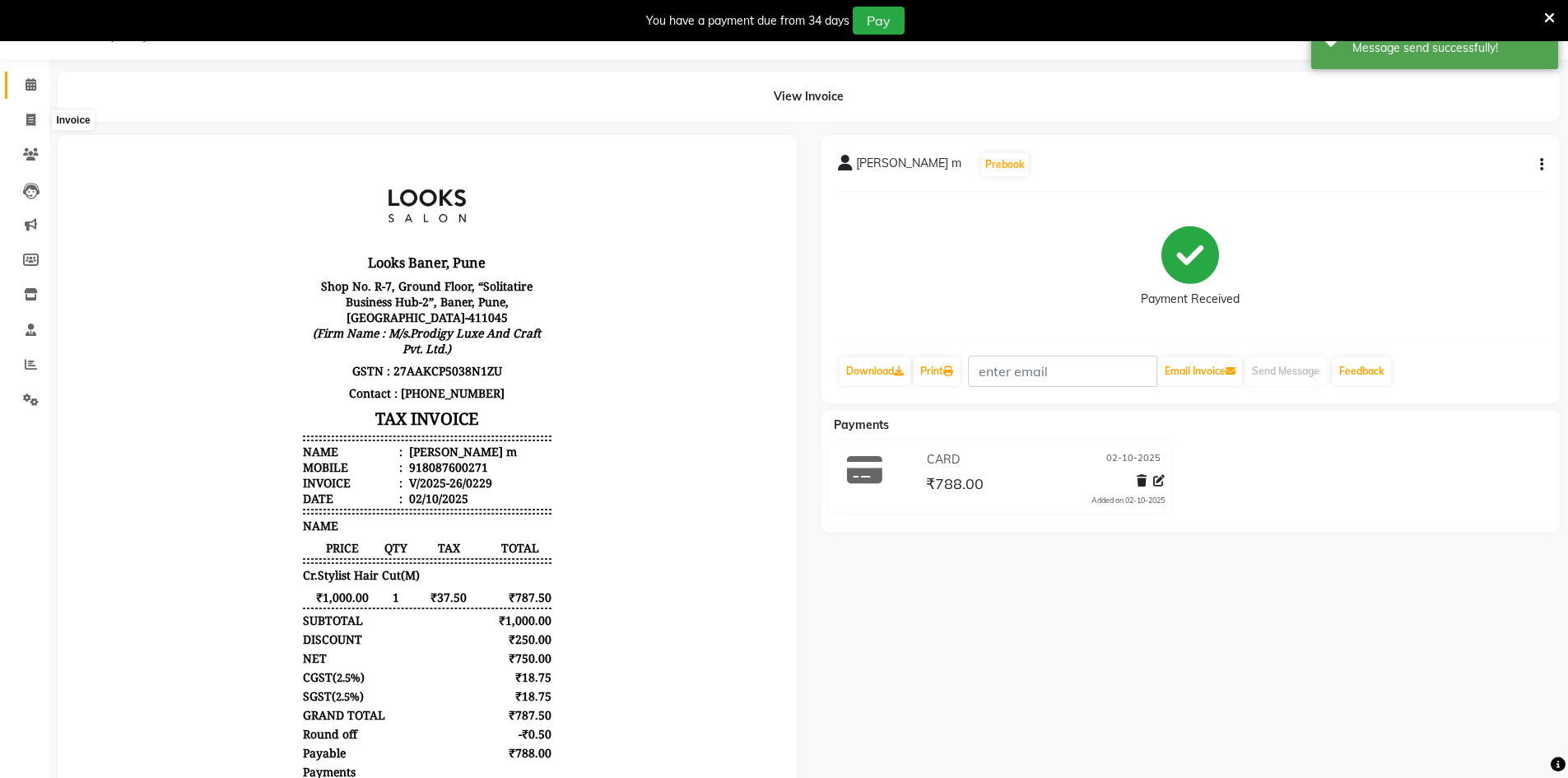
select select "8917"
select select "service"
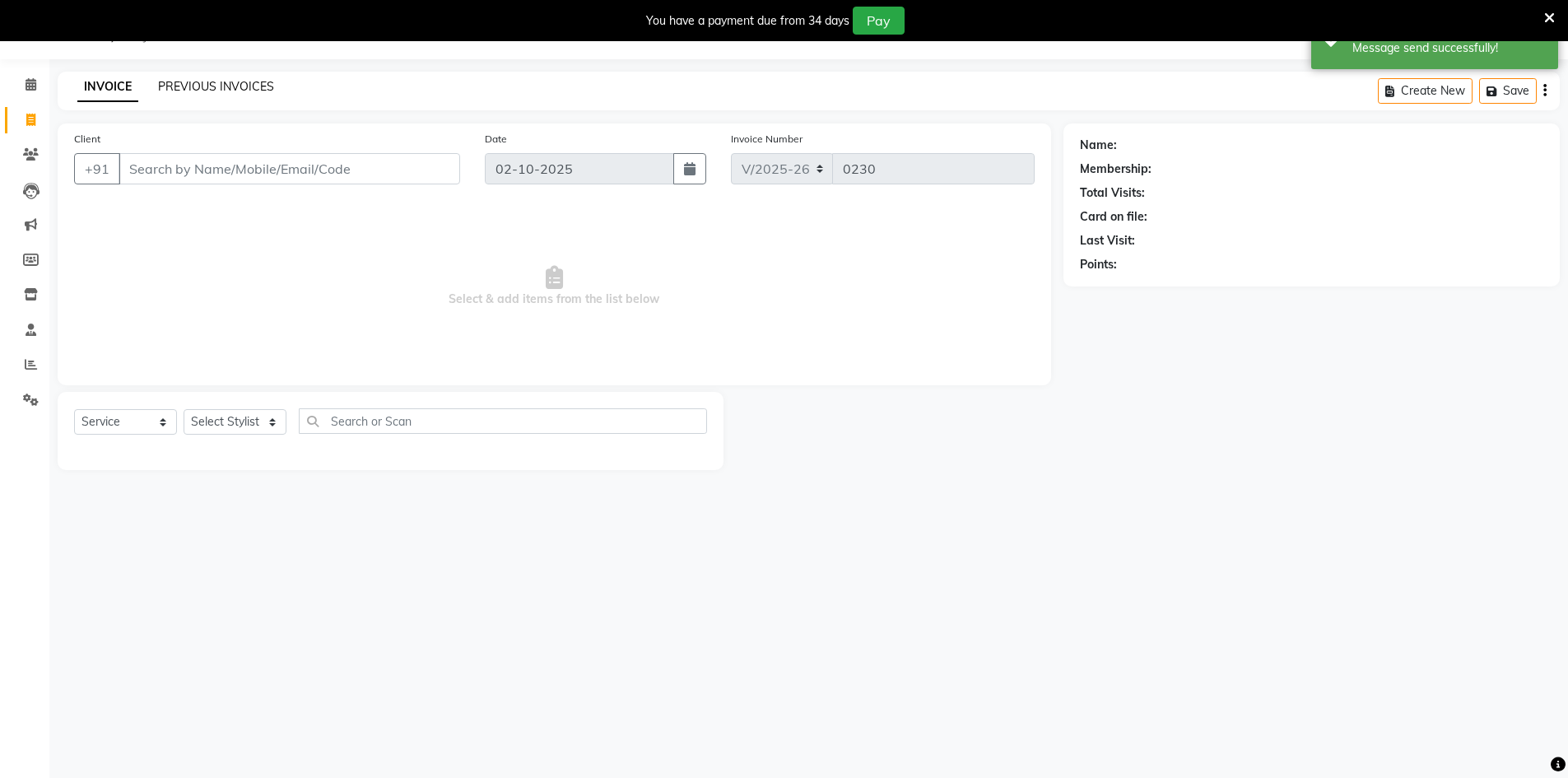
click at [223, 92] on link "PREVIOUS INVOICES" at bounding box center [215, 87] width 116 height 15
